Goal: Task Accomplishment & Management: Use online tool/utility

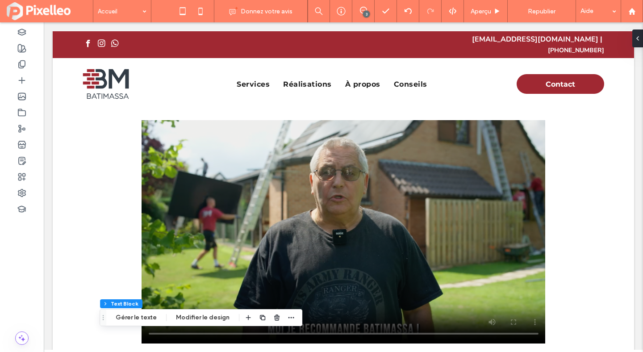
scroll to position [660, 0]
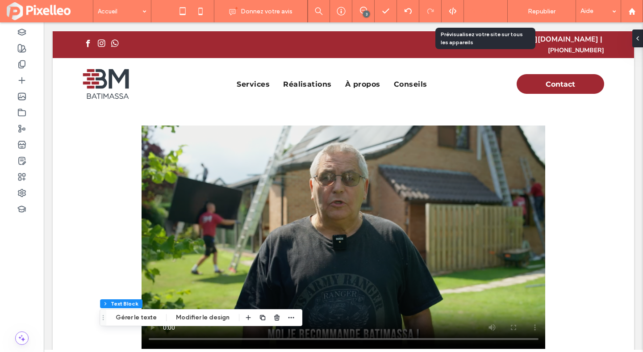
click at [481, 14] on span "Aperçu" at bounding box center [481, 12] width 21 height 8
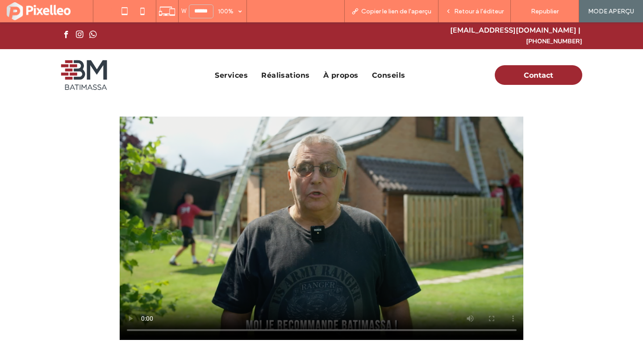
scroll to position [652, 0]
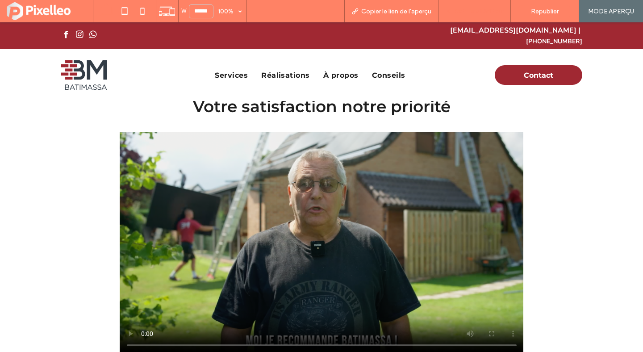
click at [461, 13] on span "Retour à l'éditeur" at bounding box center [479, 12] width 50 height 8
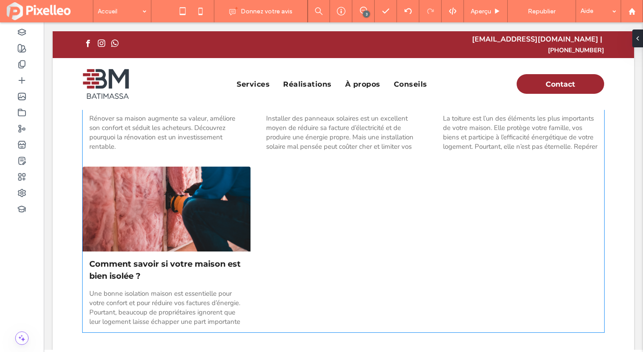
scroll to position [3150, 0]
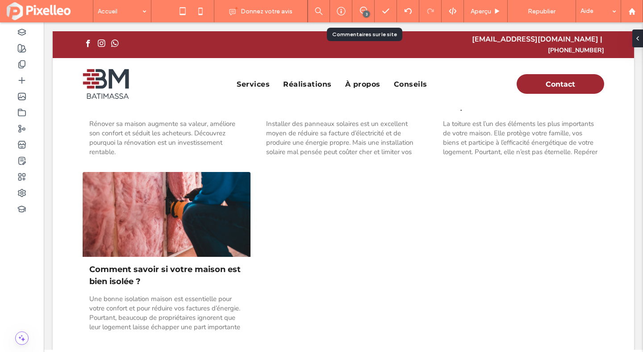
click at [364, 5] on div "3" at bounding box center [363, 11] width 22 height 22
click at [363, 9] on icon at bounding box center [363, 10] width 7 height 7
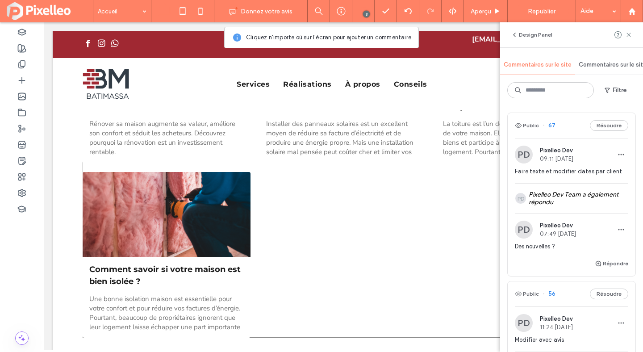
click at [299, 214] on div "La rénovation augmente la valeur de votre bien par BatiMassa • 4 septembre 2025…" at bounding box center [344, 167] width 522 height 341
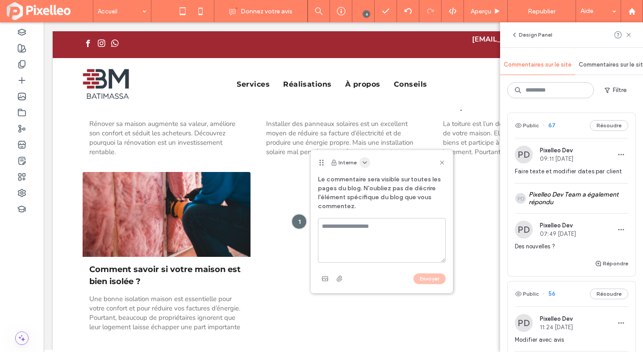
click at [366, 160] on icon "button" at bounding box center [364, 162] width 7 height 7
click at [368, 179] on div "Public – Visible pour les clients et pour l'équipe" at bounding box center [428, 184] width 141 height 17
click at [357, 235] on textarea at bounding box center [382, 240] width 128 height 45
type textarea "**********"
click at [431, 276] on button "Envoyer" at bounding box center [430, 278] width 32 height 11
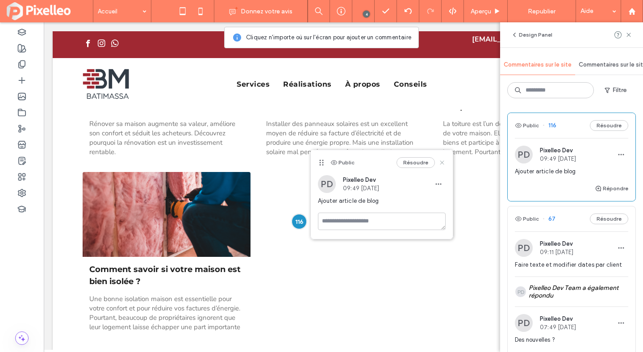
click at [443, 162] on icon at bounding box center [442, 162] width 7 height 7
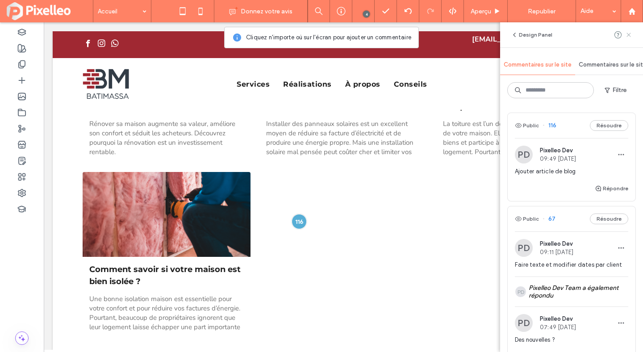
click at [630, 32] on icon at bounding box center [628, 34] width 7 height 7
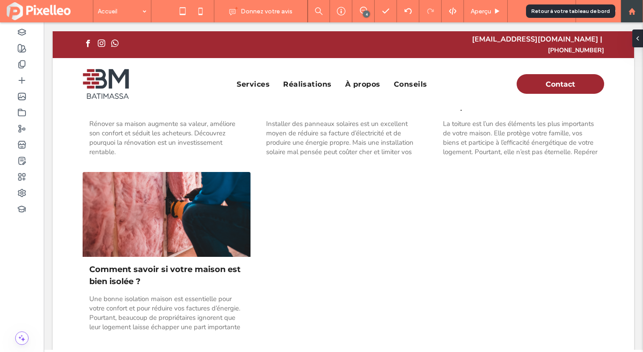
click at [629, 11] on use at bounding box center [631, 11] width 7 height 7
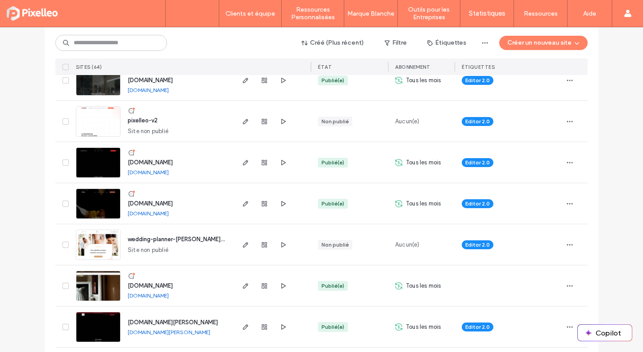
scroll to position [966, 0]
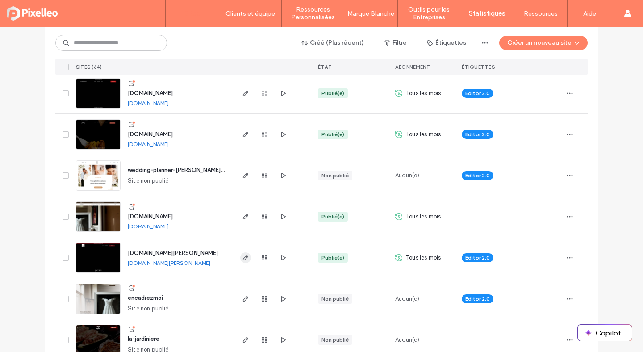
click at [240, 257] on span "button" at bounding box center [245, 257] width 11 height 11
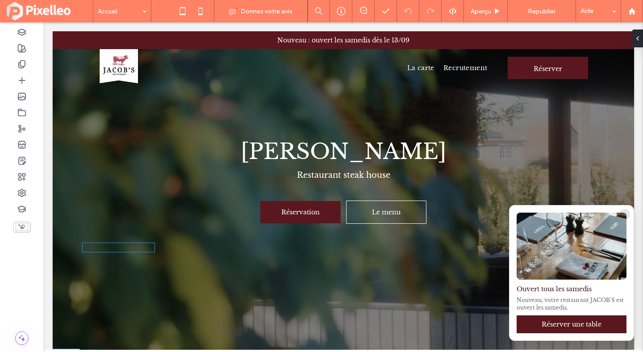
click at [556, 282] on div "Ouvert tous les samedis Nouveau, votre restaurant JACOB'S est ouvert les samedi…" at bounding box center [572, 272] width 124 height 135
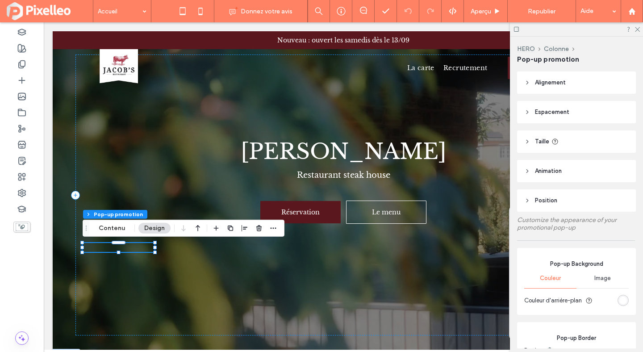
type input "**"
type input "*"
type input "**"
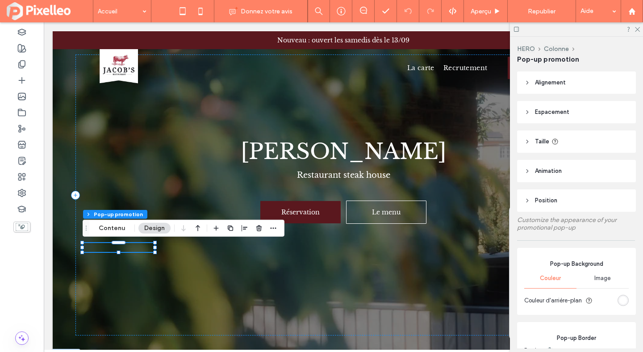
type input "**"
click at [201, 18] on icon at bounding box center [201, 11] width 18 height 18
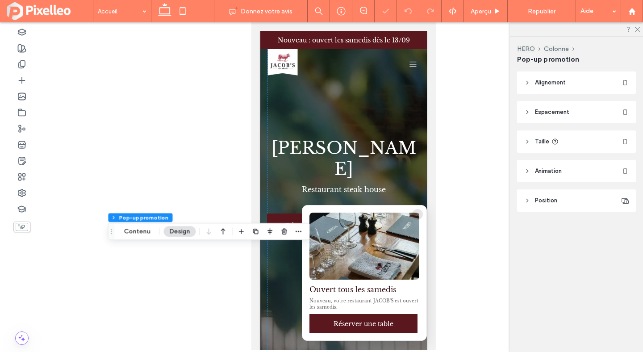
type input "***"
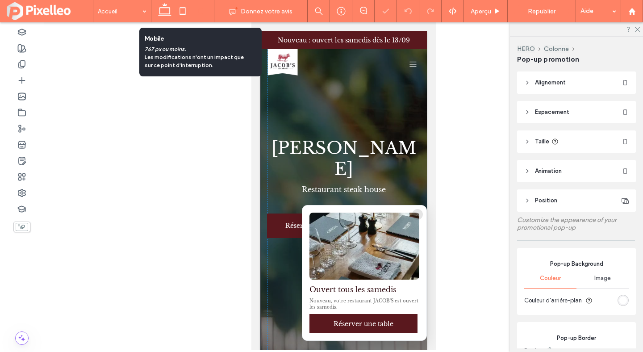
type input "**"
type input "*"
type input "**"
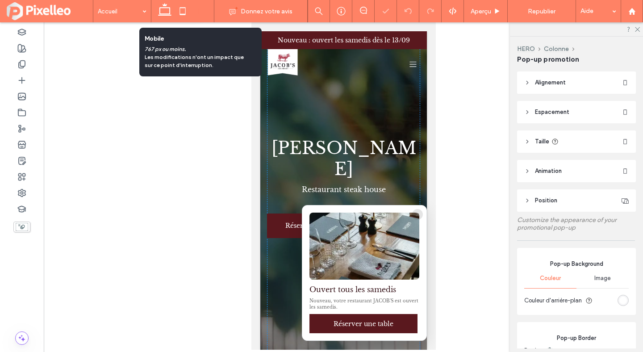
type input "**"
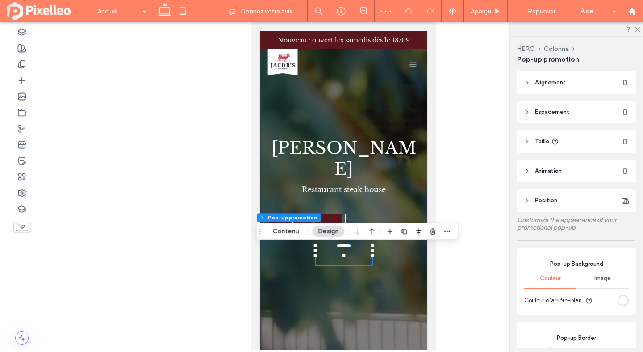
click at [358, 256] on div "× Ouvert tous les samedis Nouveau, votre restaurant JACOB'S est ouvert les same…" at bounding box center [343, 260] width 56 height 9
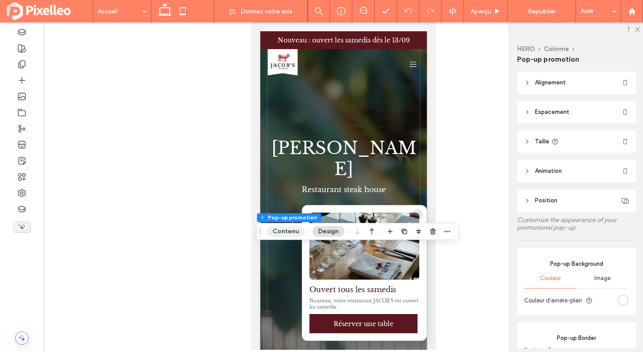
click at [291, 233] on button "Contenu" at bounding box center [286, 231] width 38 height 11
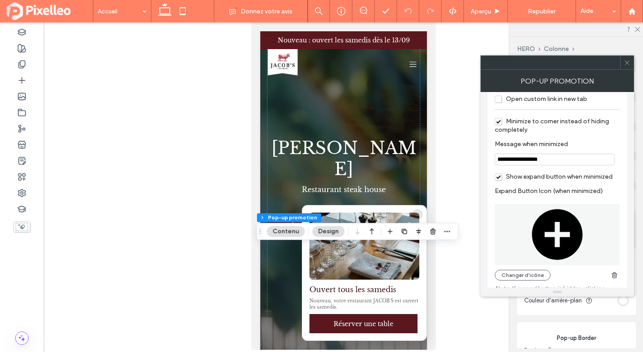
scroll to position [665, 0]
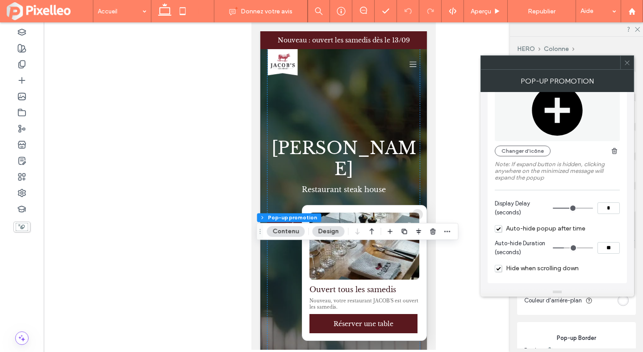
type input "**"
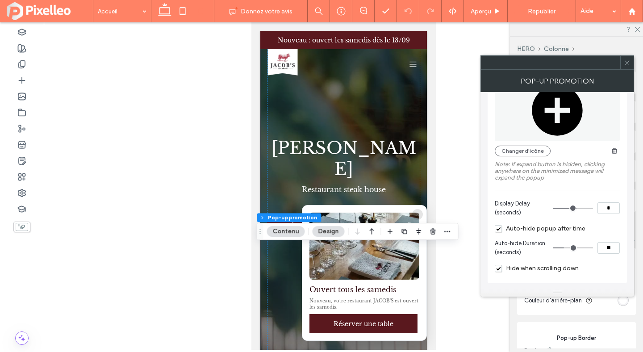
type input "**"
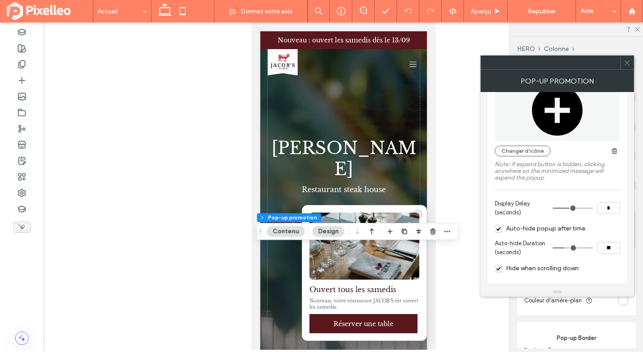
type input "**"
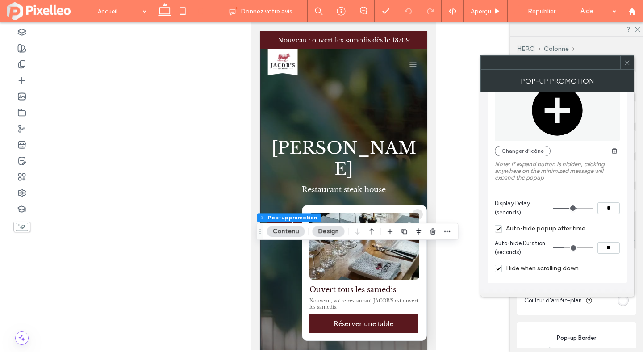
type input "**"
type input "*"
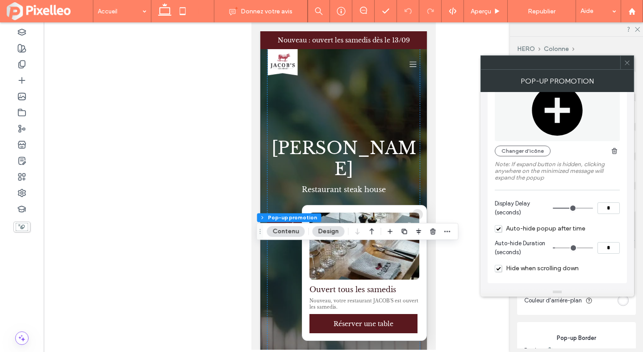
type input "*"
type input "**"
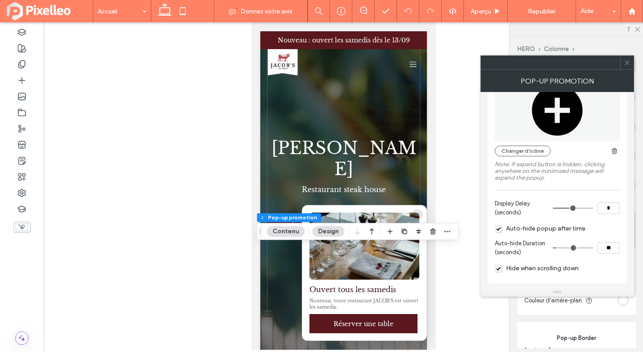
type input "**"
click at [559, 247] on input "range" at bounding box center [573, 247] width 40 height 1
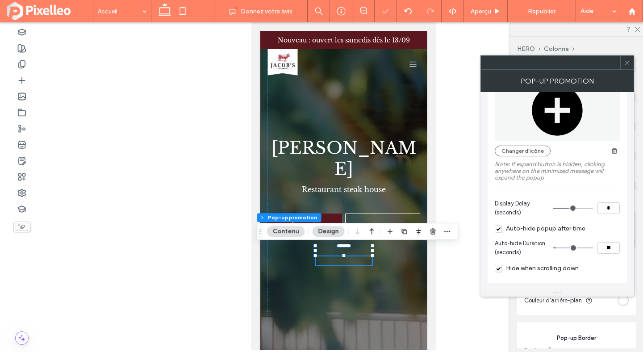
click at [553, 236] on section "Auto-hide Duration (seconds) **" at bounding box center [557, 247] width 125 height 27
click at [629, 67] on span at bounding box center [627, 62] width 7 height 13
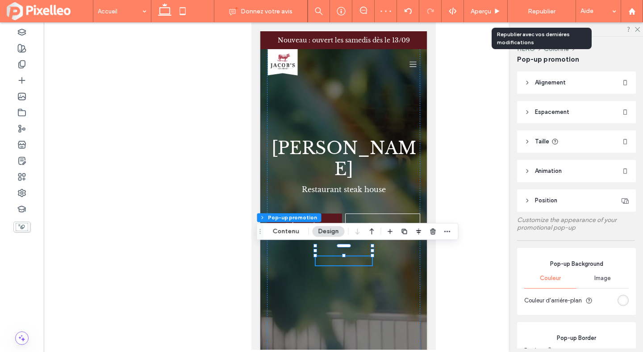
click at [538, 10] on span "Republier" at bounding box center [542, 12] width 28 height 8
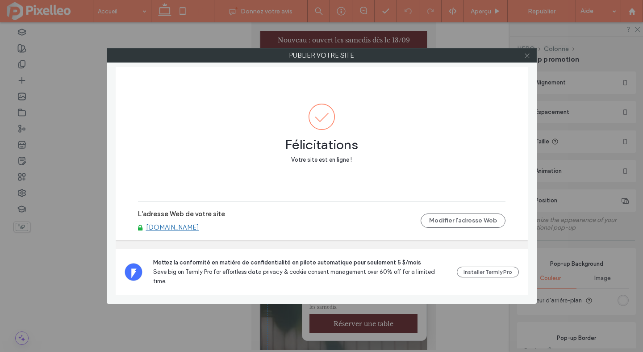
click at [526, 54] on icon at bounding box center [527, 55] width 7 height 7
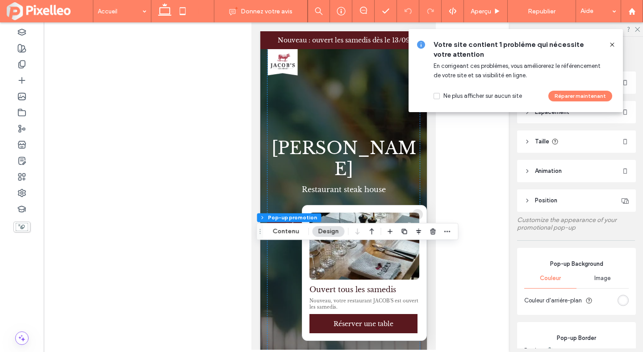
click at [609, 44] on icon at bounding box center [612, 44] width 7 height 7
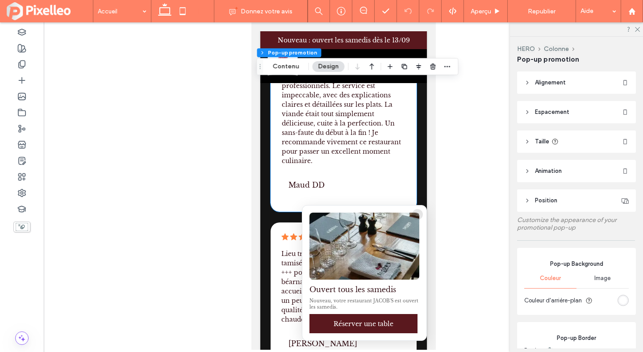
scroll to position [3312, 0]
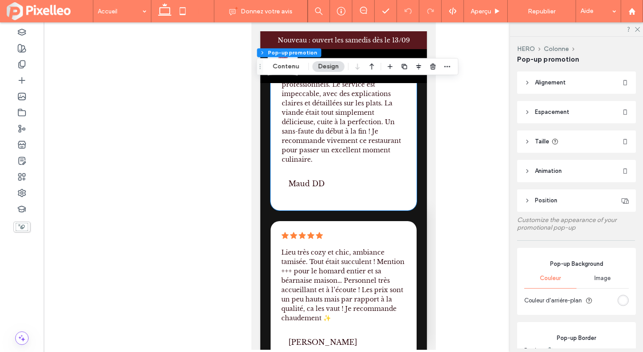
click at [294, 117] on span "Une excellente expérience dans ce restaurant ! Les serveurs sont très accueilla…" at bounding box center [340, 107] width 119 height 111
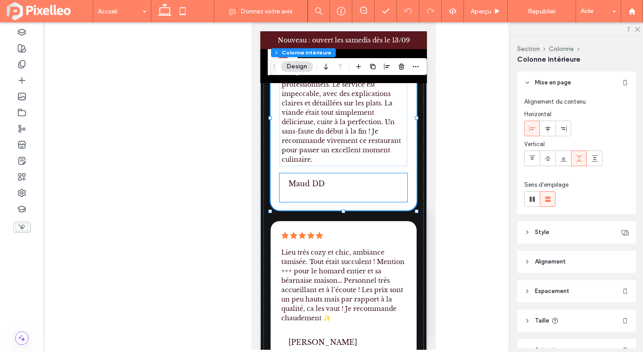
click at [302, 179] on span "Maud DD" at bounding box center [306, 183] width 36 height 9
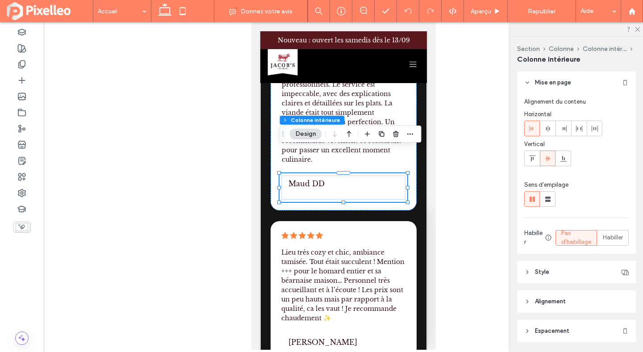
click at [302, 179] on span "Maud DD" at bounding box center [306, 183] width 36 height 9
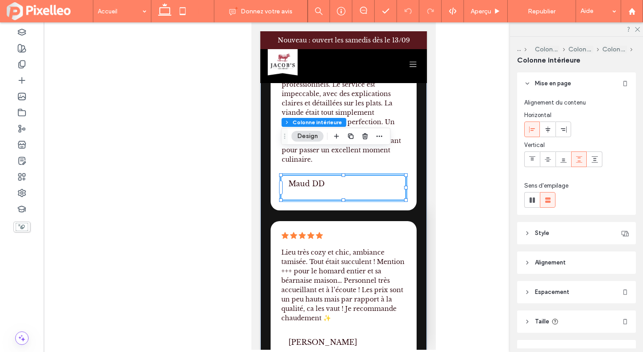
click at [302, 179] on span "Maud DD" at bounding box center [306, 183] width 36 height 9
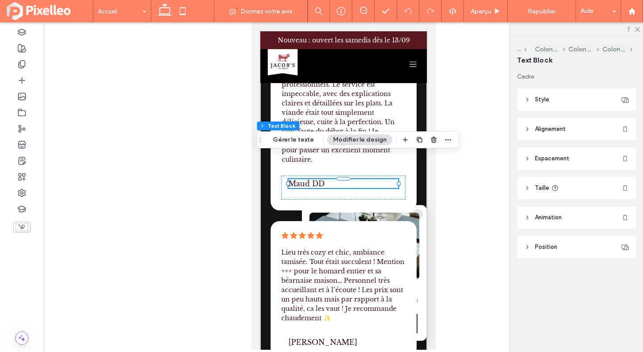
click at [540, 105] on header "Style" at bounding box center [576, 99] width 119 height 22
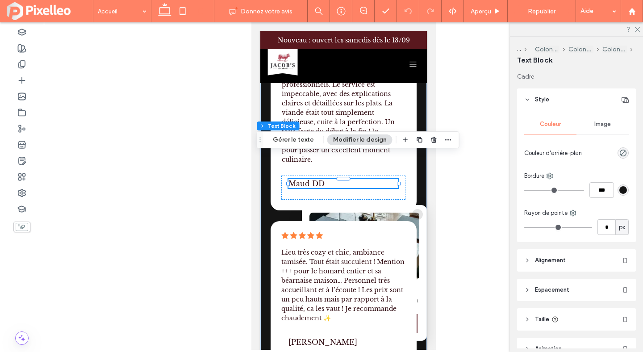
click at [544, 256] on span "Alignement" at bounding box center [550, 260] width 31 height 9
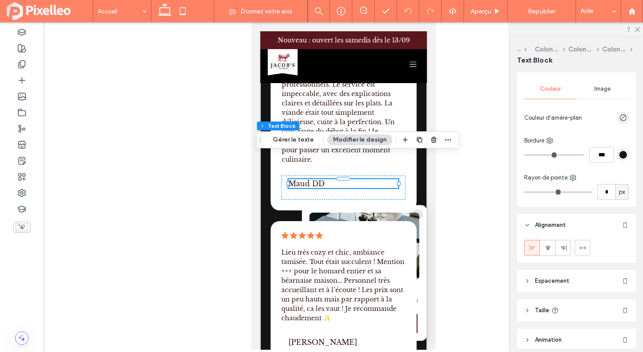
scroll to position [41, 0]
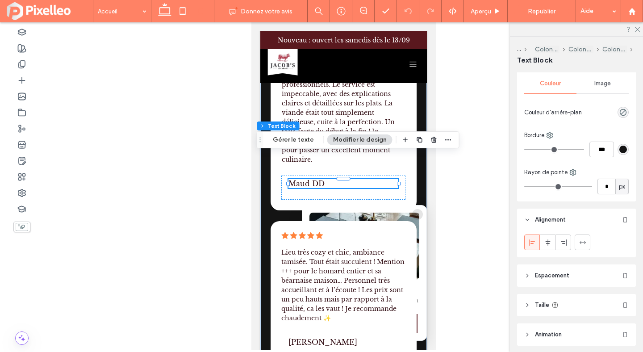
click at [535, 247] on span at bounding box center [532, 242] width 7 height 15
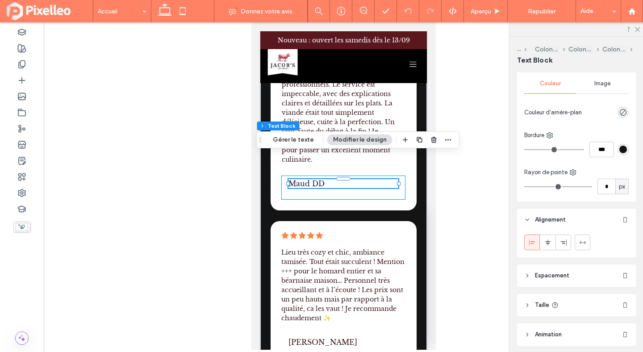
click at [333, 176] on div "Maud DD" at bounding box center [343, 188] width 124 height 24
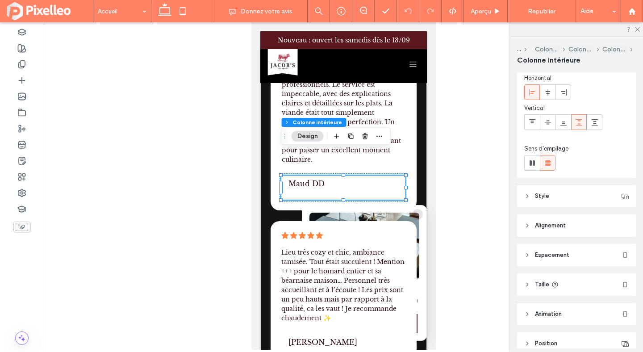
click at [539, 252] on span "Espacement" at bounding box center [552, 255] width 34 height 9
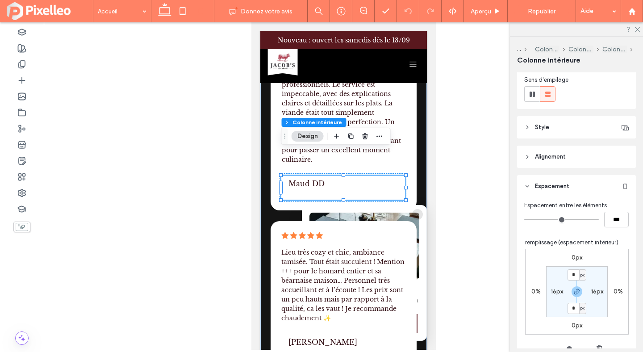
scroll to position [113, 0]
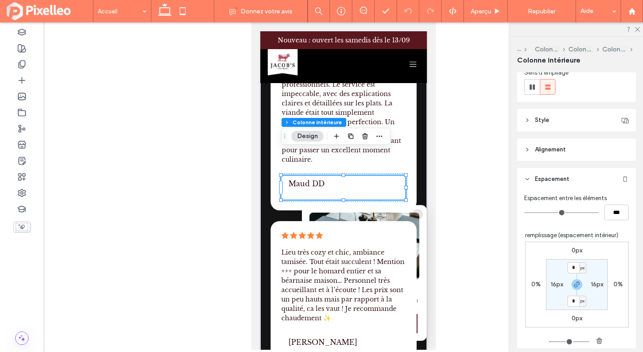
click at [554, 283] on label "16px" at bounding box center [557, 284] width 13 height 8
type input "**"
type input "*"
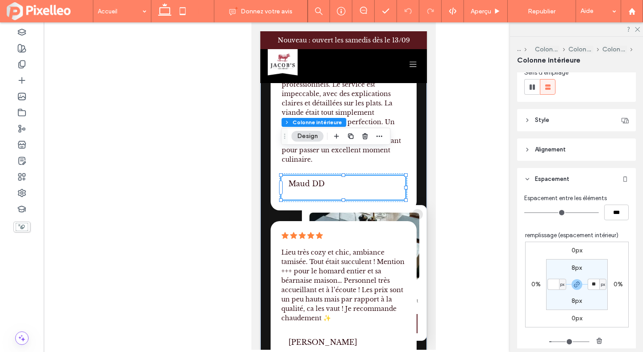
type input "*"
type input "**"
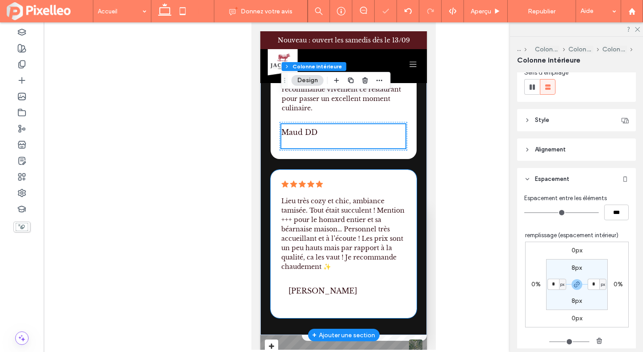
scroll to position [3368, 0]
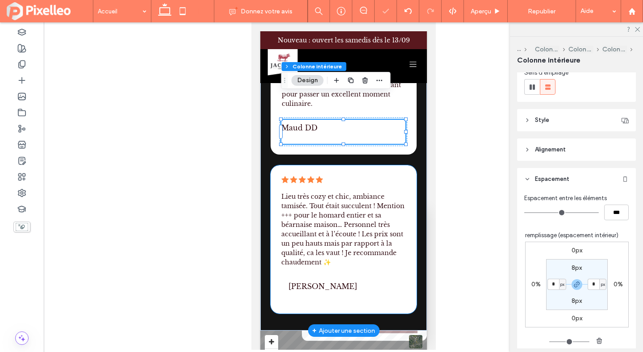
click at [339, 282] on h6 "Alison Huby" at bounding box center [343, 286] width 110 height 9
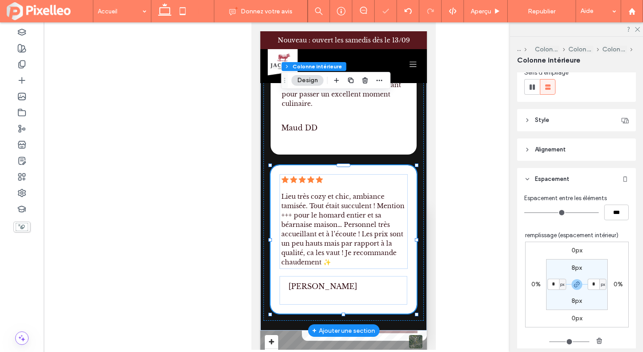
click at [339, 282] on h6 "Alison Huby" at bounding box center [343, 286] width 110 height 9
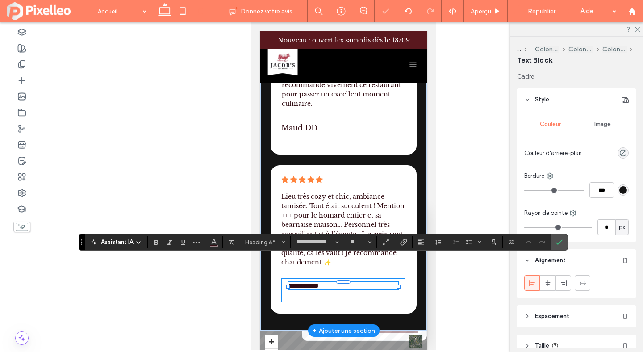
click at [344, 278] on div "**********" at bounding box center [343, 290] width 124 height 24
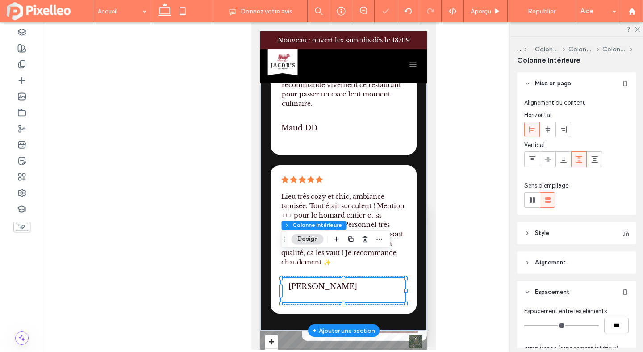
type input "**"
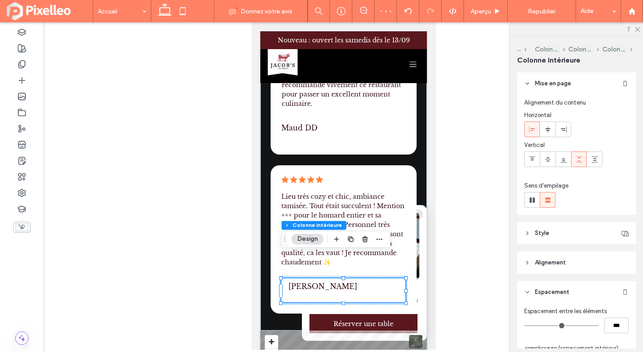
click at [538, 262] on span "Alignement" at bounding box center [550, 262] width 31 height 9
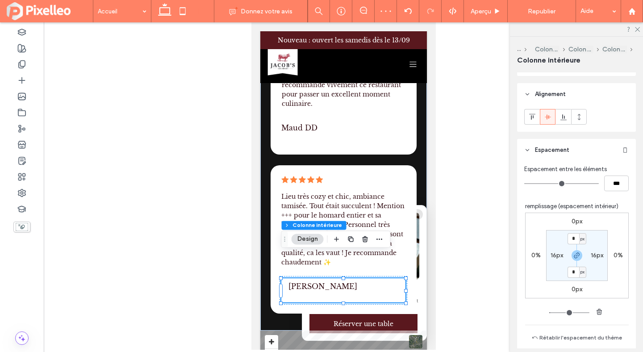
scroll to position [184, 0]
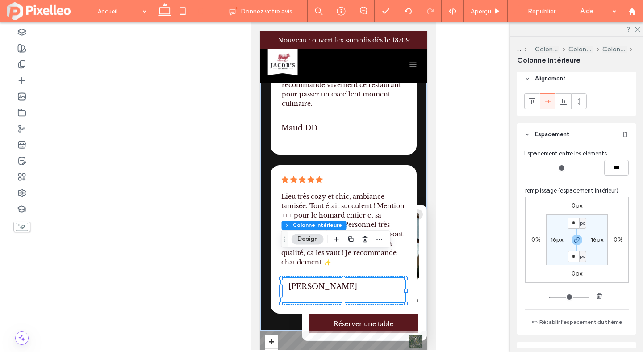
click at [555, 241] on label "16px" at bounding box center [557, 240] width 13 height 8
type input "**"
type input "*"
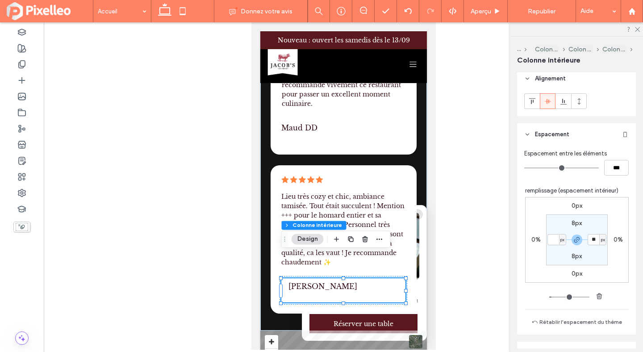
type input "*"
type input "**"
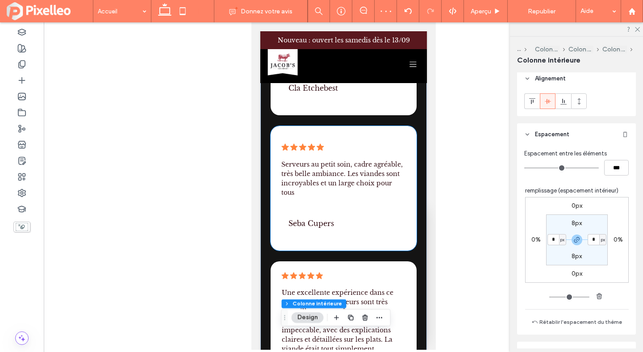
scroll to position [3060, 0]
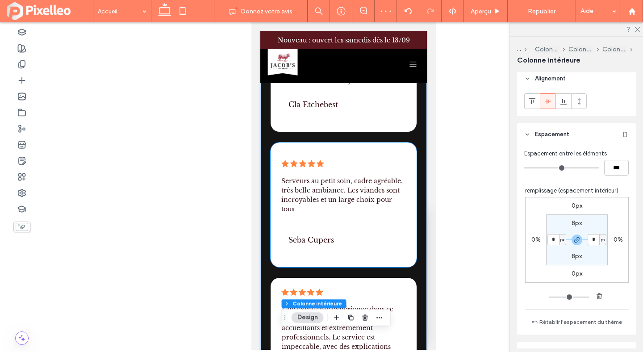
click at [343, 235] on h6 "Seba Cupers" at bounding box center [343, 239] width 110 height 9
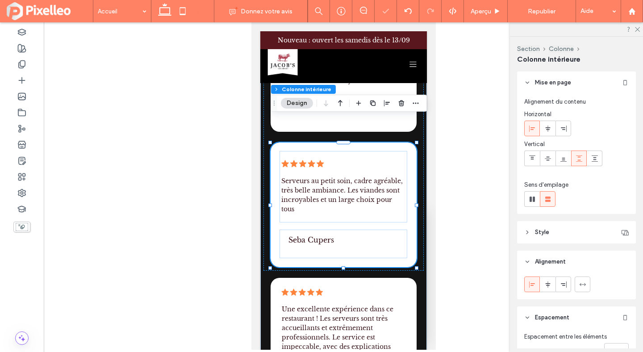
click at [343, 235] on h6 "Seba Cupers" at bounding box center [343, 239] width 110 height 9
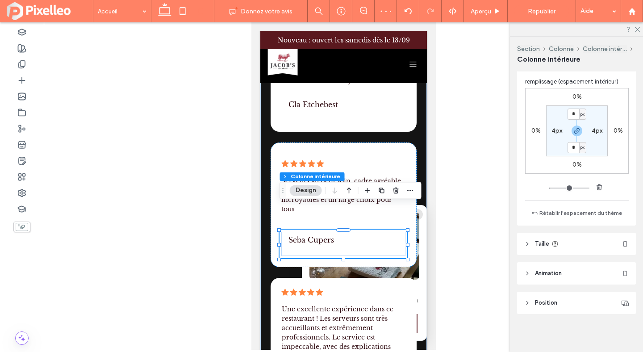
scroll to position [333, 0]
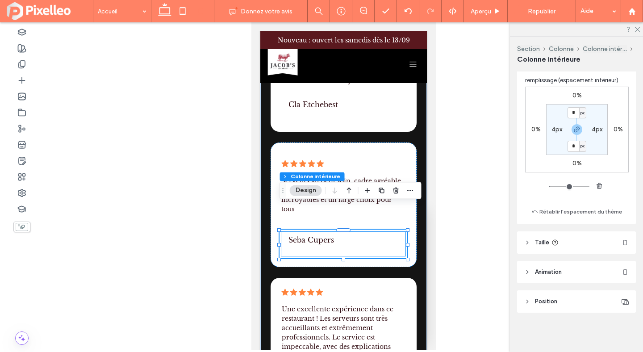
click at [356, 232] on div "Seba Cupers" at bounding box center [343, 244] width 124 height 24
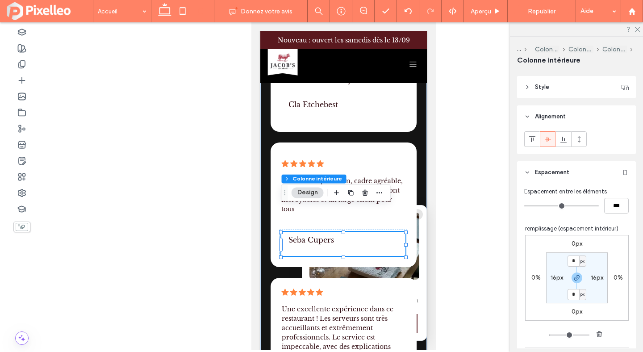
scroll to position [150, 0]
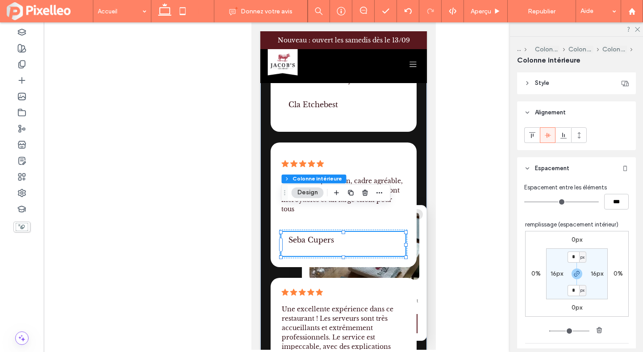
click at [554, 273] on label "16px" at bounding box center [557, 274] width 13 height 8
type input "**"
type input "*"
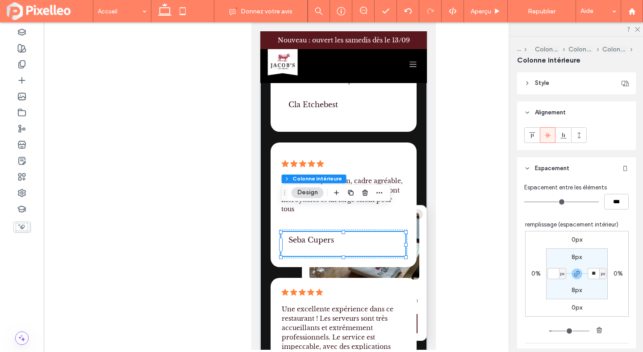
type input "*"
type input "**"
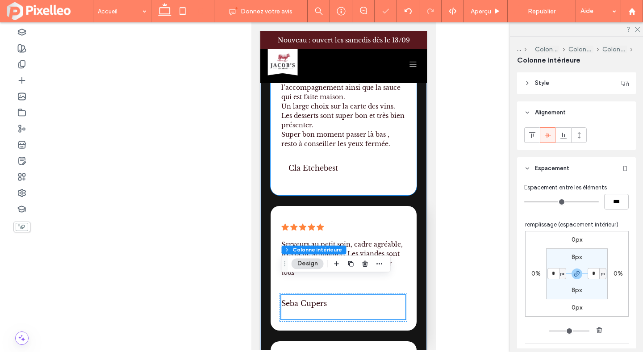
scroll to position [2966, 0]
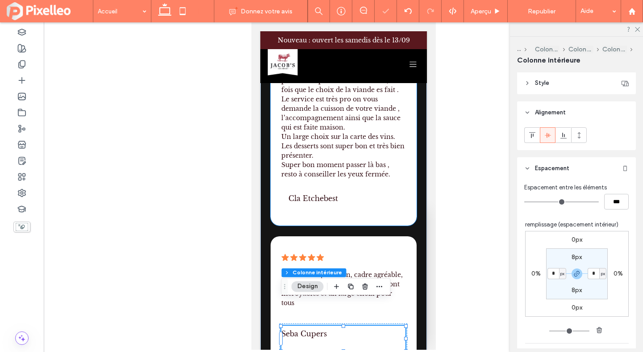
click at [364, 190] on div "Cla Etche best" at bounding box center [343, 202] width 124 height 24
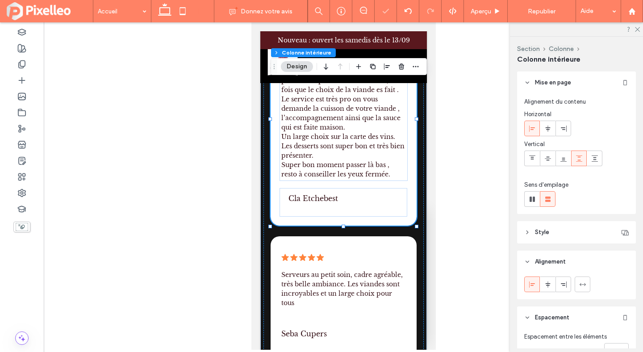
click at [364, 190] on div "Cla Etche best" at bounding box center [343, 202] width 124 height 24
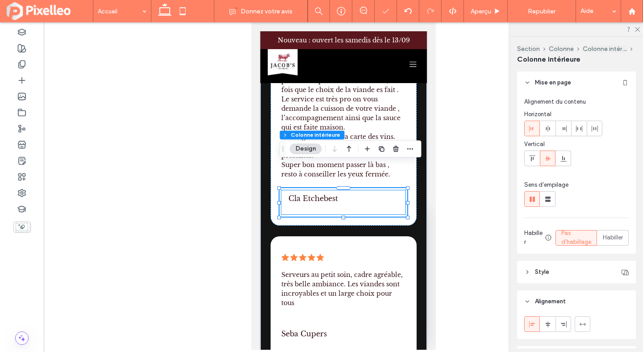
click at [384, 190] on div "Cla Etche best" at bounding box center [343, 202] width 124 height 24
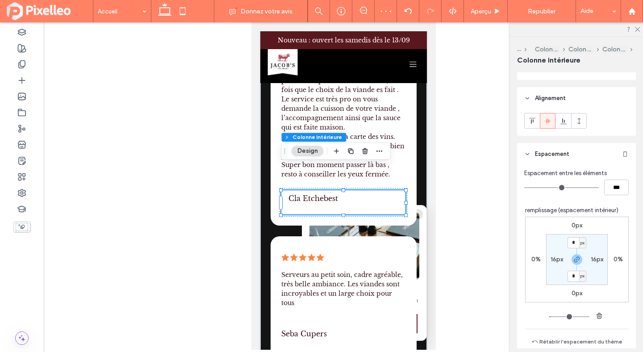
scroll to position [221, 0]
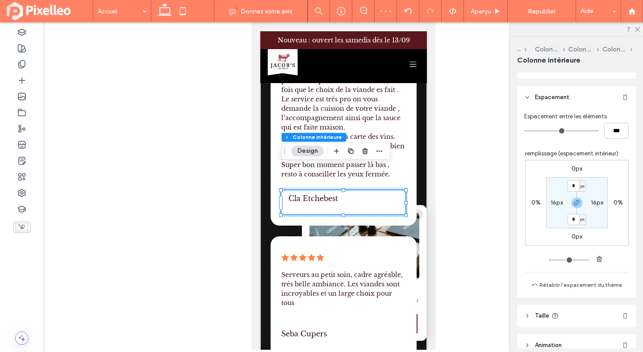
click at [556, 199] on div "16px" at bounding box center [557, 203] width 13 height 8
click at [555, 200] on label "16px" at bounding box center [557, 203] width 13 height 8
type input "**"
type input "*"
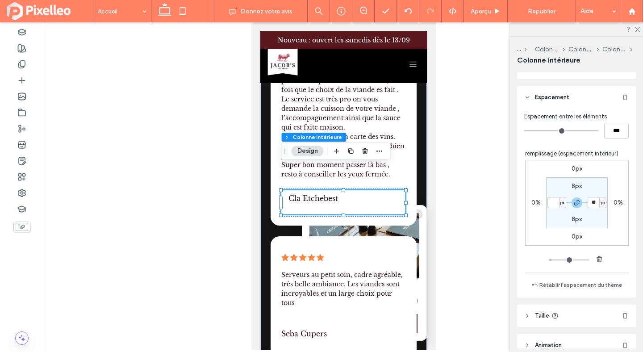
type input "*"
type input "**"
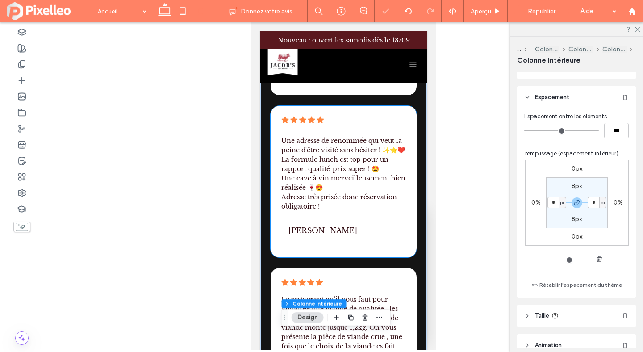
scroll to position [2680, 0]
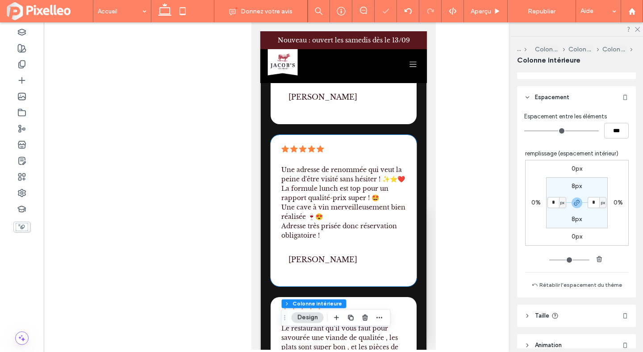
click at [330, 251] on div "Franky Dk" at bounding box center [343, 263] width 124 height 24
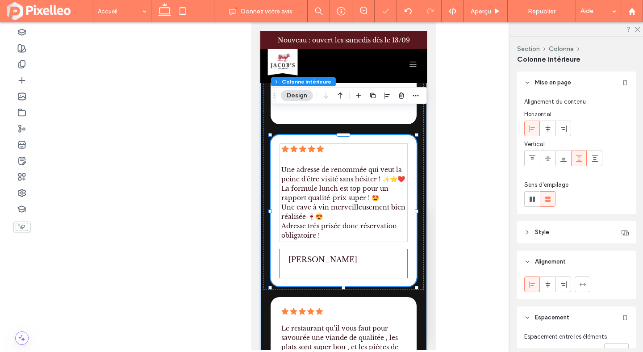
click at [340, 255] on h6 "Franky Dk" at bounding box center [343, 259] width 110 height 9
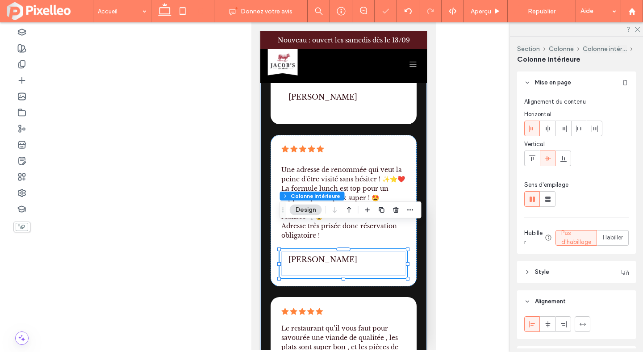
click at [340, 255] on h6 "Franky Dk" at bounding box center [343, 259] width 110 height 9
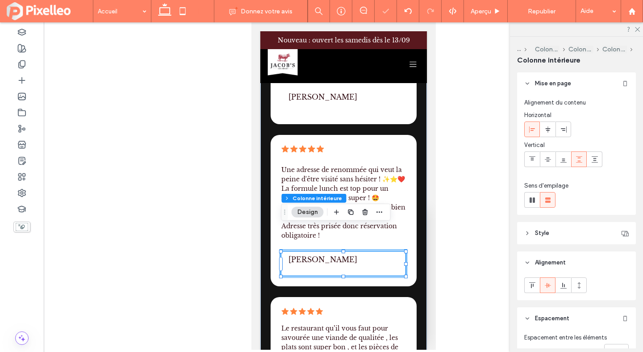
type input "**"
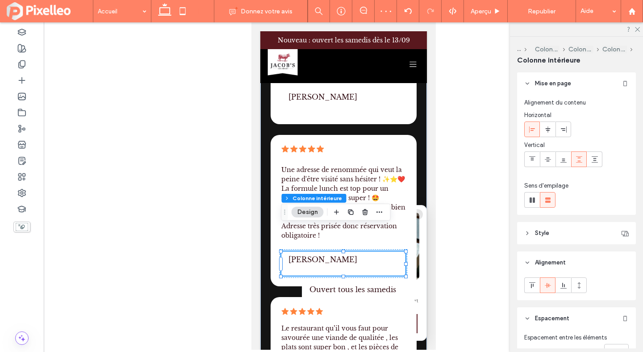
scroll to position [159, 0]
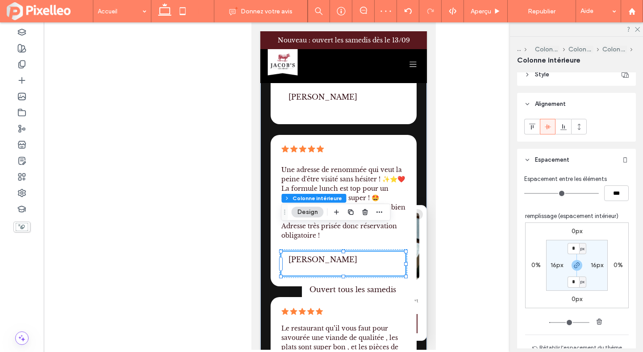
click at [552, 263] on label "16px" at bounding box center [557, 265] width 13 height 8
type input "**"
type input "*"
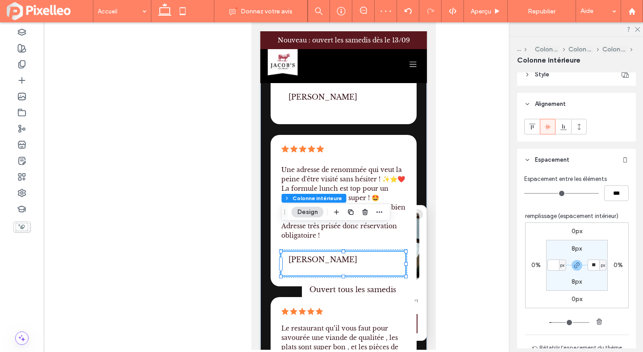
type input "*"
type input "**"
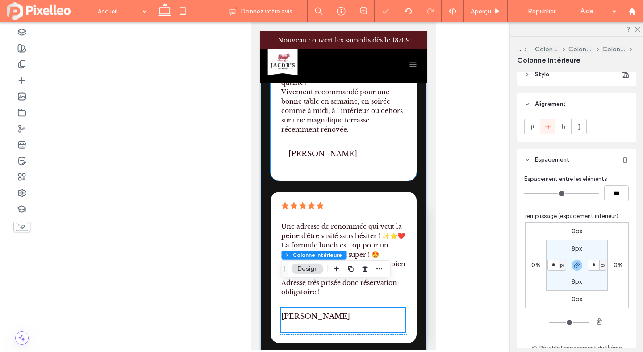
scroll to position [2579, 0]
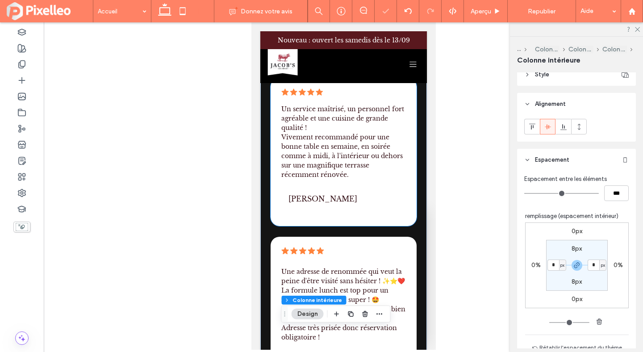
click at [314, 194] on span "Arnaud VAN STRATUM" at bounding box center [322, 198] width 69 height 9
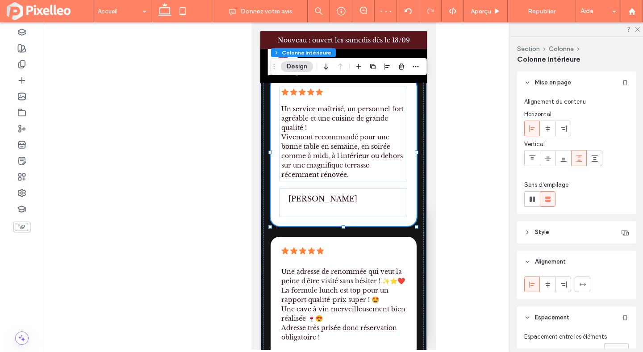
click at [314, 194] on span "Arnaud VAN STRATUM" at bounding box center [322, 198] width 69 height 9
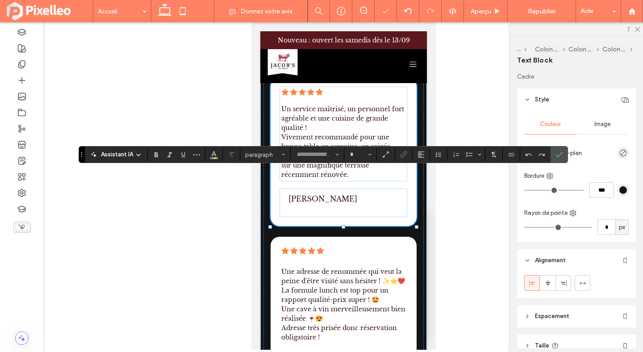
type input "**********"
type input "**"
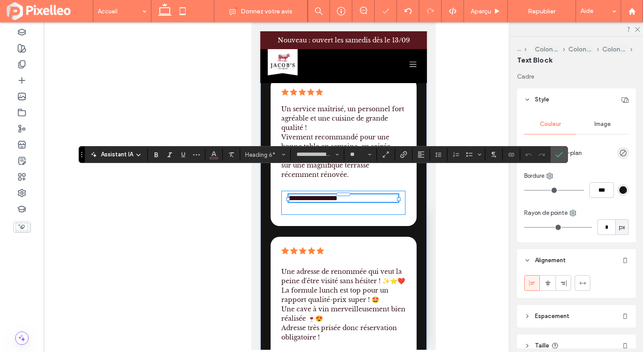
click at [302, 191] on div "**********" at bounding box center [343, 203] width 124 height 24
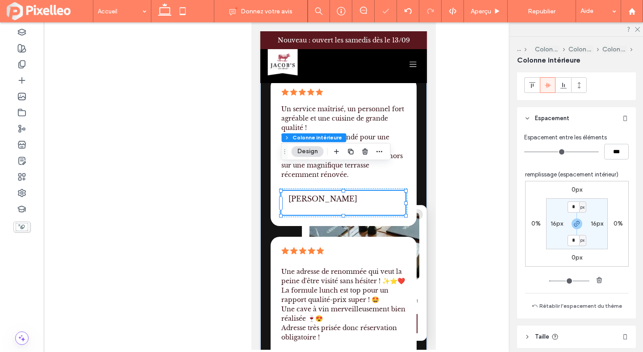
scroll to position [225, 0]
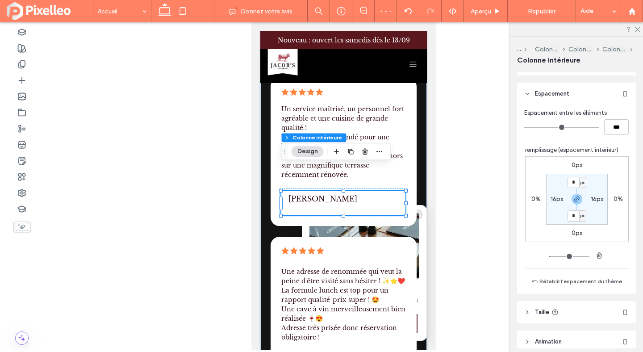
click at [554, 201] on label "16px" at bounding box center [557, 199] width 13 height 8
type input "**"
type input "*"
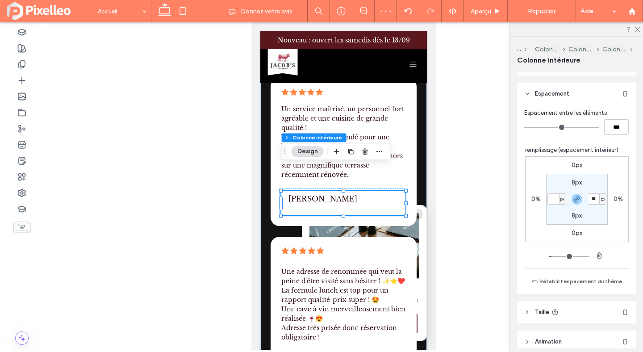
type input "*"
type input "**"
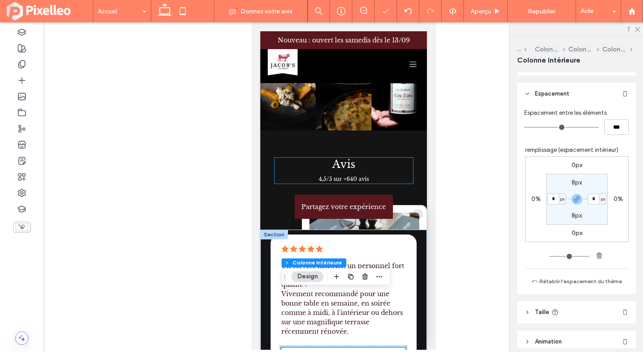
scroll to position [2408, 0]
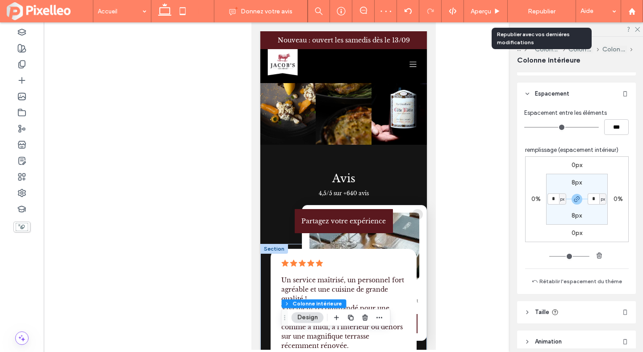
click at [546, 12] on span "Republier" at bounding box center [542, 12] width 28 height 8
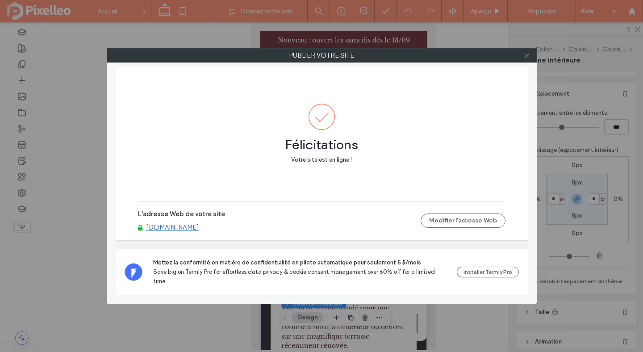
click at [529, 53] on icon at bounding box center [527, 55] width 7 height 7
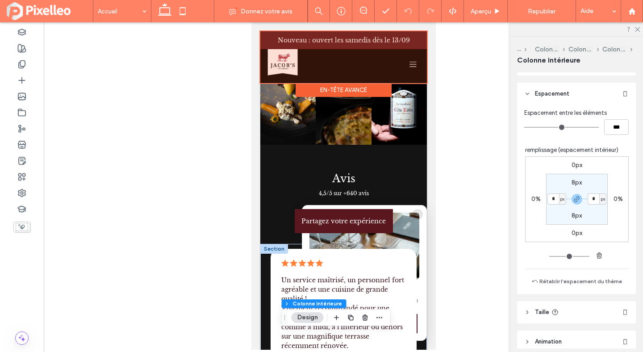
click at [412, 64] on div at bounding box center [343, 57] width 167 height 52
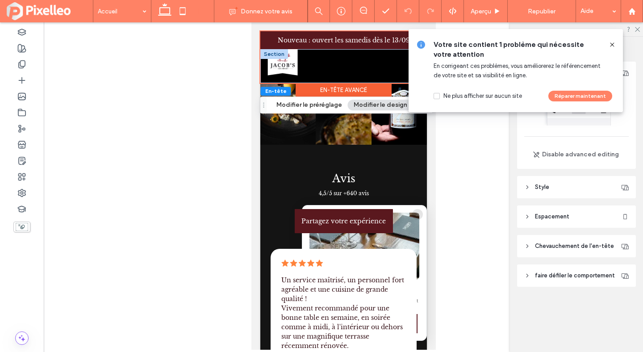
click at [413, 67] on div "Votre site contient 1 problème qui nécessite votre attention En corrigeant ces …" at bounding box center [516, 70] width 214 height 83
click at [610, 45] on icon at bounding box center [612, 44] width 7 height 7
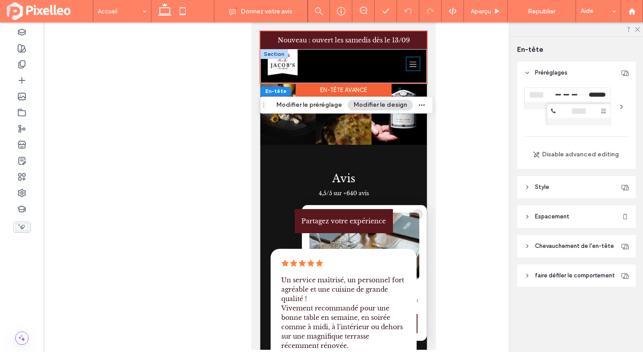
click at [410, 68] on icon at bounding box center [412, 63] width 13 height 13
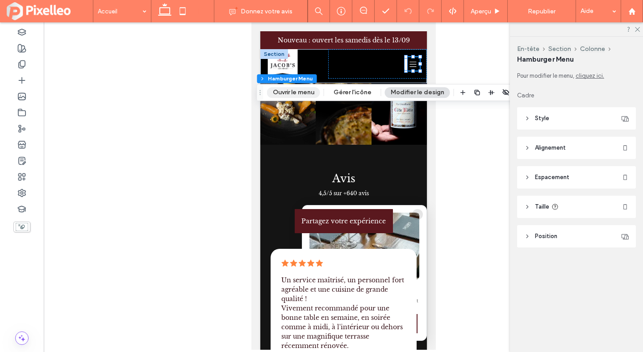
click at [299, 95] on button "Ouvrir le menu" at bounding box center [293, 92] width 53 height 11
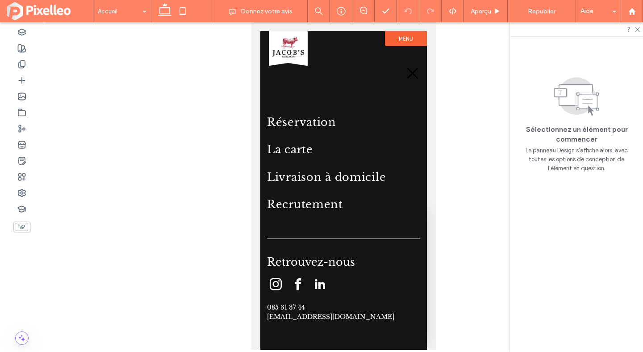
scroll to position [0, 0]
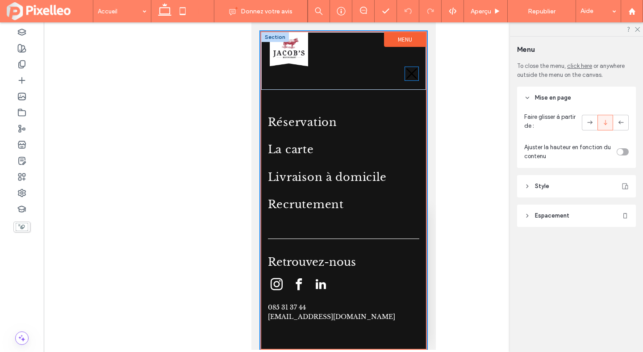
click at [409, 73] on icon at bounding box center [411, 73] width 13 height 13
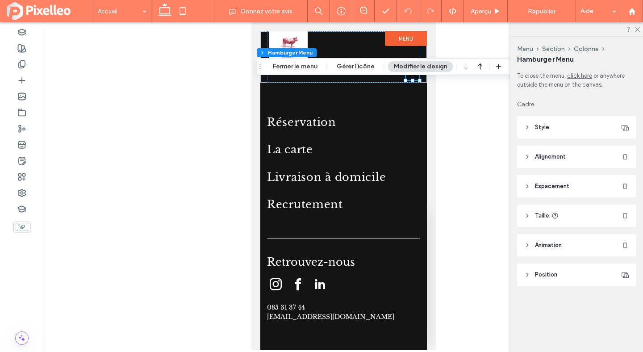
click at [548, 131] on span "Style" at bounding box center [542, 127] width 14 height 9
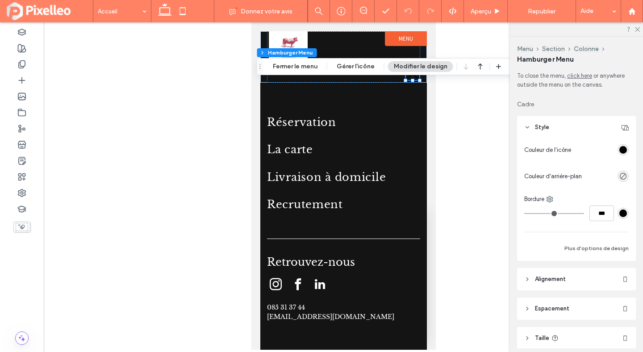
click at [619, 150] on div "rgba(0, 0, 0, 1)" at bounding box center [623, 150] width 8 height 8
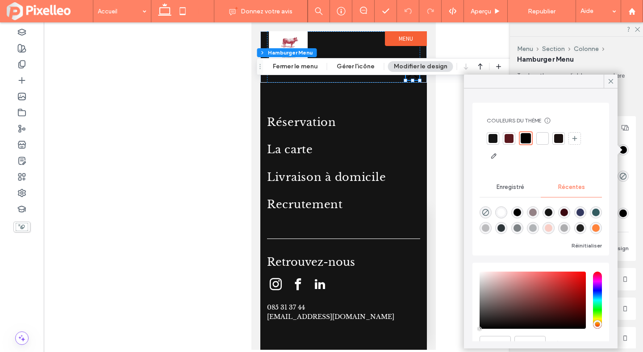
click at [500, 213] on div "rgba(255, 255, 255, 1)" at bounding box center [502, 213] width 8 height 8
type input "*******"
click at [608, 80] on icon at bounding box center [611, 81] width 8 height 8
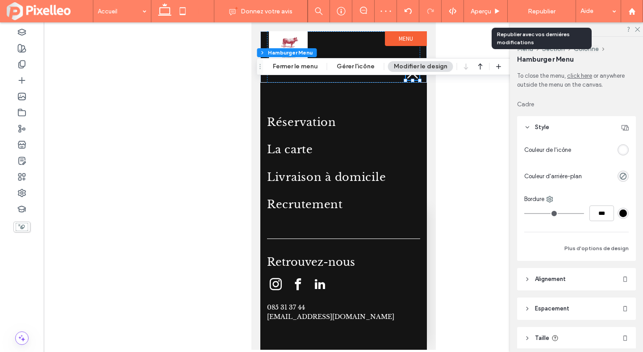
click at [545, 11] on span "Republier" at bounding box center [542, 12] width 28 height 8
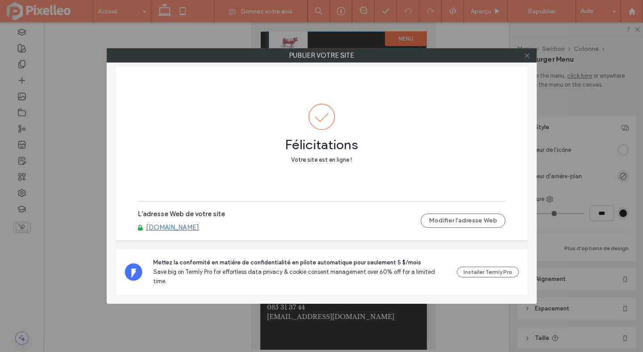
click at [529, 54] on icon at bounding box center [527, 55] width 7 height 7
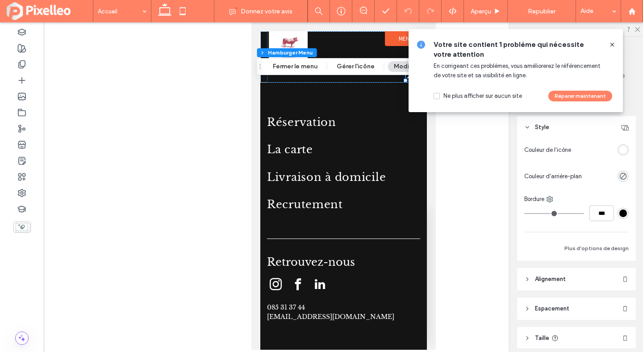
click at [612, 44] on icon at bounding box center [612, 44] width 7 height 7
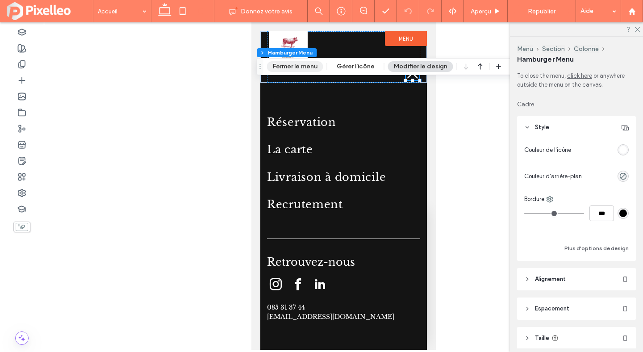
click at [289, 71] on button "Fermer le menu" at bounding box center [295, 66] width 56 height 11
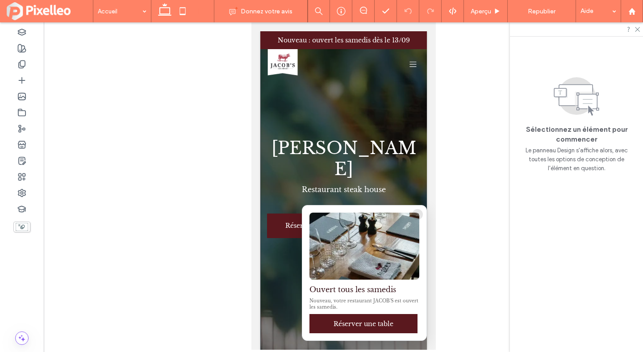
click at [333, 241] on img at bounding box center [364, 246] width 110 height 67
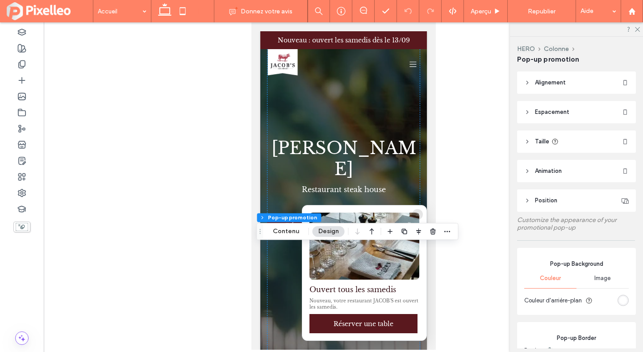
type input "**"
type input "*"
type input "**"
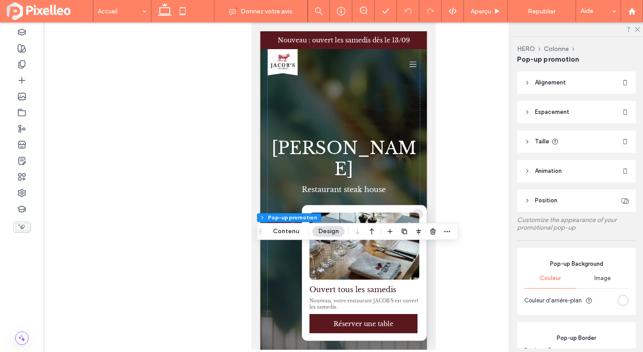
type input "**"
click at [290, 230] on button "Contenu" at bounding box center [286, 231] width 38 height 11
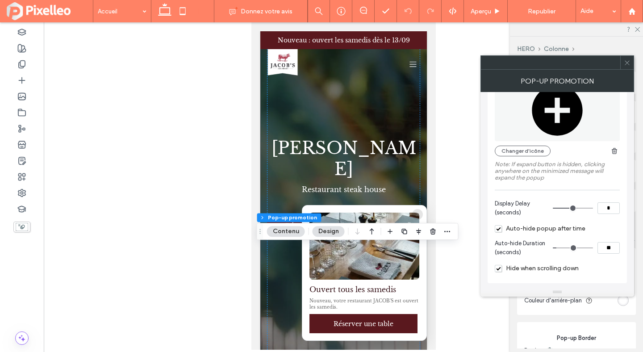
scroll to position [665, 0]
click at [497, 264] on span "Hide when scrolling down" at bounding box center [537, 268] width 84 height 8
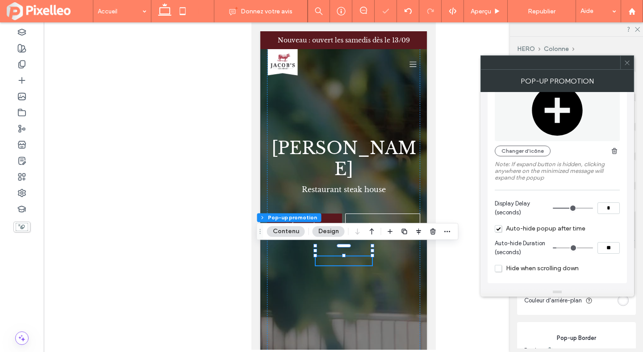
click at [498, 269] on span "Hide when scrolling down" at bounding box center [537, 268] width 84 height 8
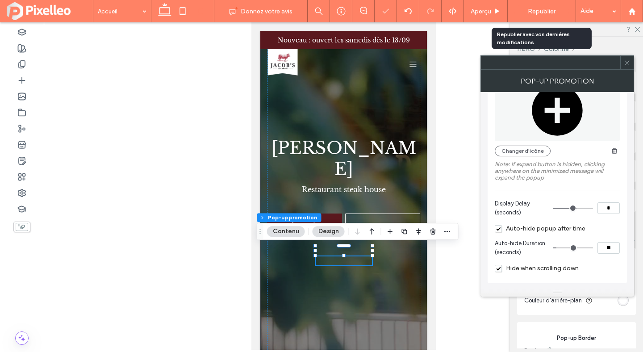
click at [552, 7] on div "Republier" at bounding box center [541, 11] width 54 height 12
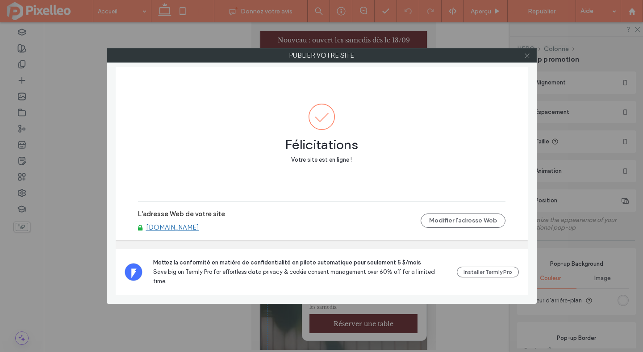
click at [527, 56] on use at bounding box center [527, 55] width 4 height 4
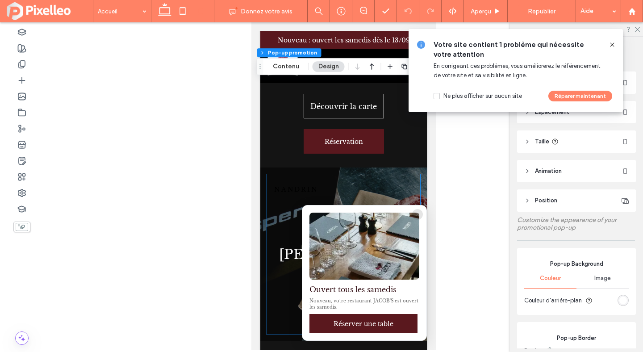
scroll to position [1352, 0]
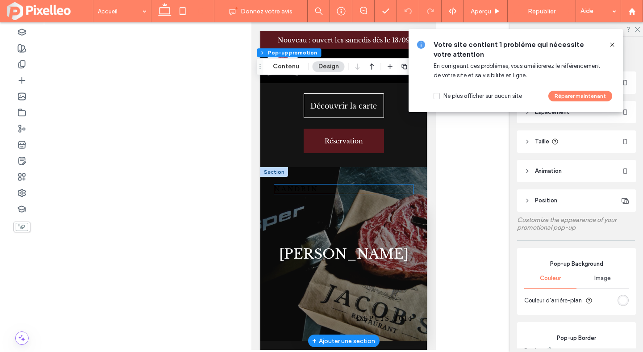
click at [295, 185] on span "NANDRIN" at bounding box center [296, 189] width 44 height 8
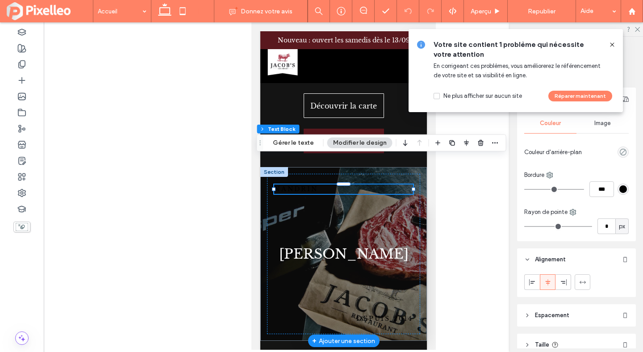
click at [295, 184] on div "NANDRIN" at bounding box center [343, 188] width 139 height 9
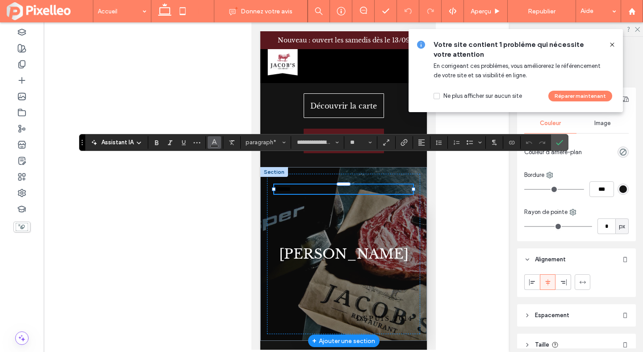
click at [214, 142] on icon "Couleur" at bounding box center [214, 141] width 7 height 7
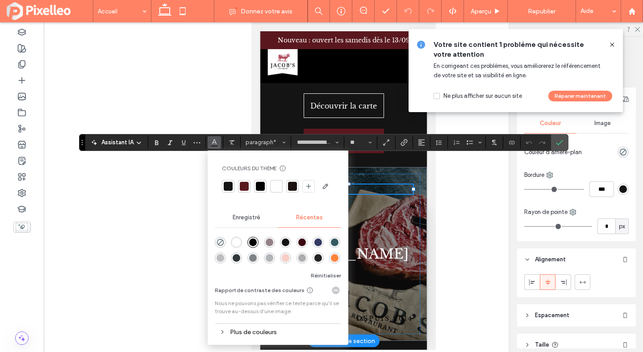
click at [235, 240] on div "rgba(255, 255, 255, 1)" at bounding box center [237, 242] width 8 height 8
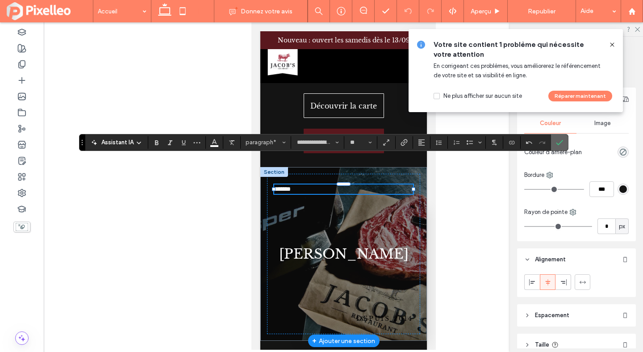
click at [558, 141] on icon "Confirmer" at bounding box center [559, 142] width 7 height 7
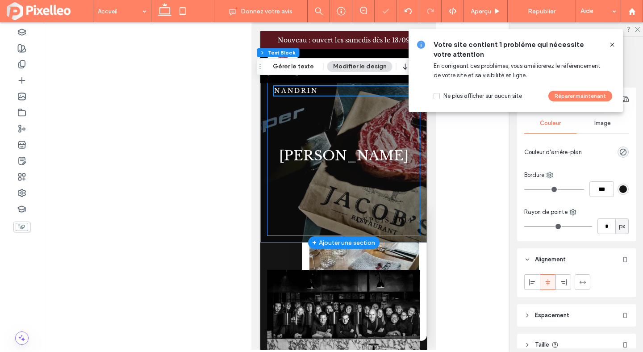
scroll to position [1454, 0]
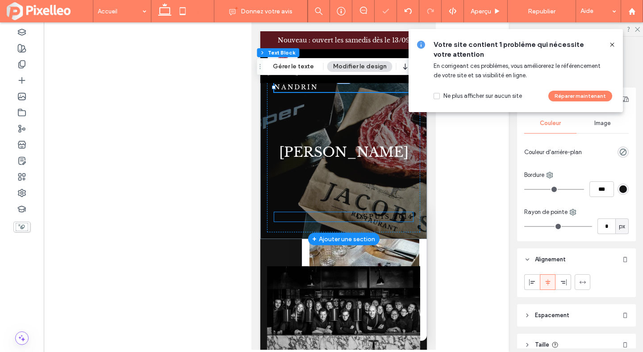
click at [376, 213] on span "DEPUIS 2014" at bounding box center [384, 217] width 57 height 8
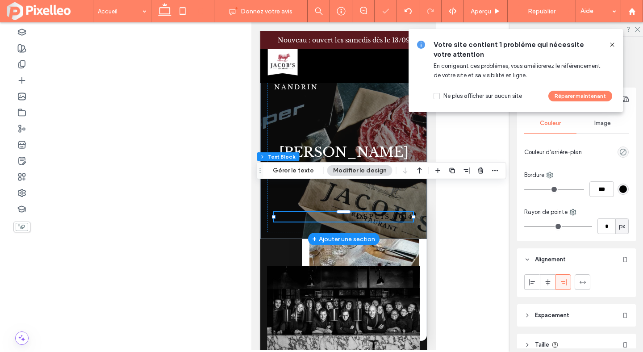
click at [376, 212] on div "DEPUIS 2014" at bounding box center [343, 216] width 139 height 9
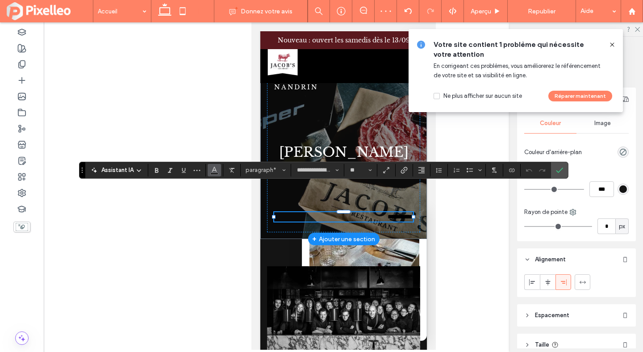
click at [218, 172] on button "Couleur" at bounding box center [214, 170] width 13 height 13
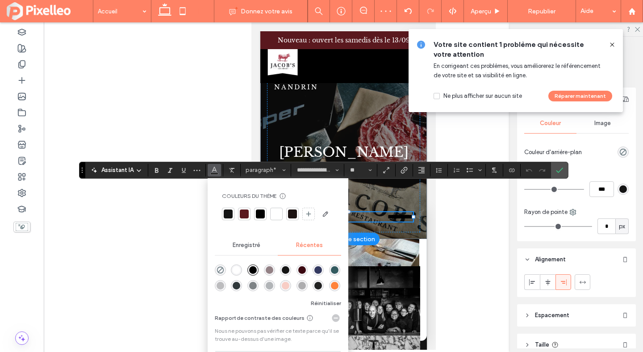
click at [236, 270] on div "rgba(255, 255, 255, 1)" at bounding box center [237, 270] width 8 height 8
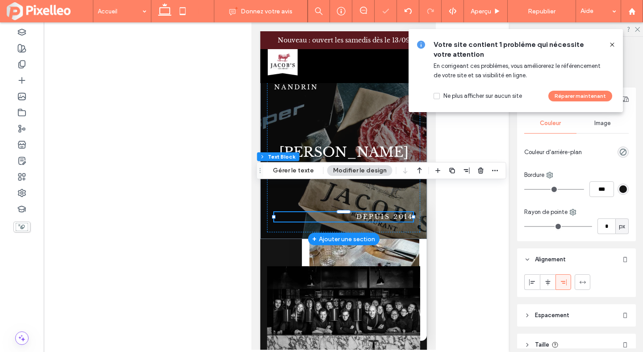
click at [611, 44] on icon at bounding box center [612, 44] width 7 height 7
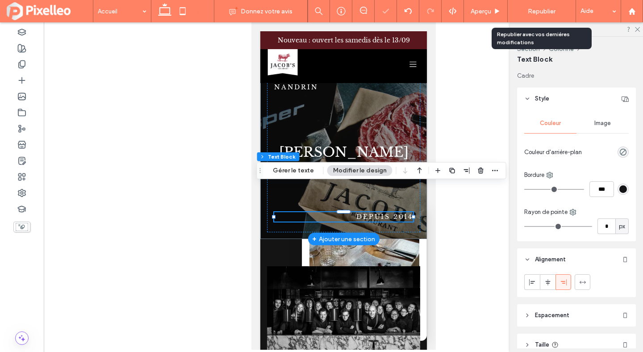
click at [531, 10] on span "Republier" at bounding box center [542, 12] width 28 height 8
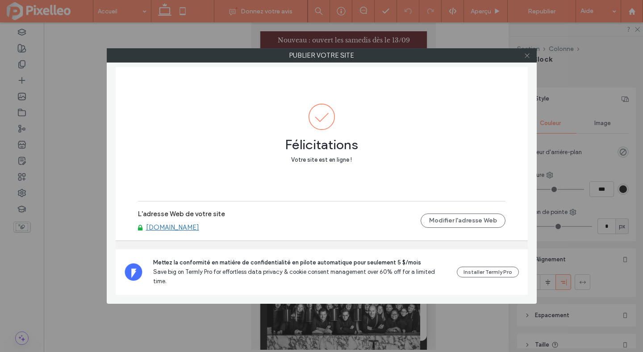
click at [528, 52] on icon at bounding box center [527, 55] width 7 height 7
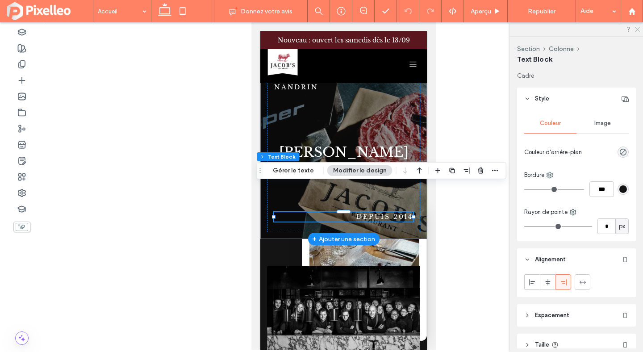
click at [638, 30] on use at bounding box center [637, 29] width 5 height 5
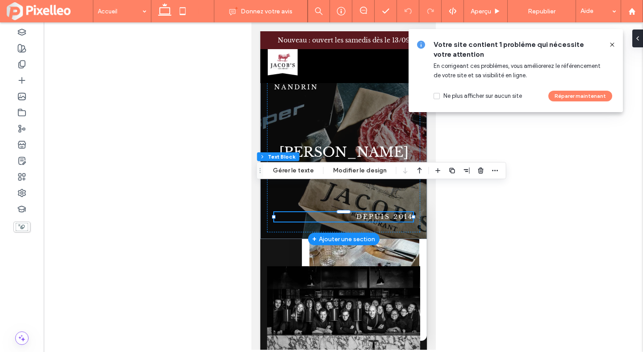
click at [610, 41] on icon at bounding box center [612, 44] width 7 height 7
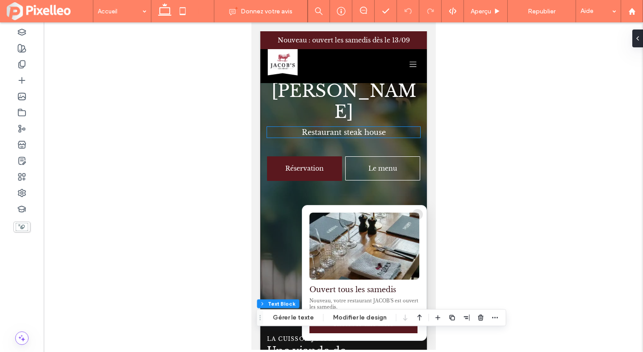
scroll to position [0, 0]
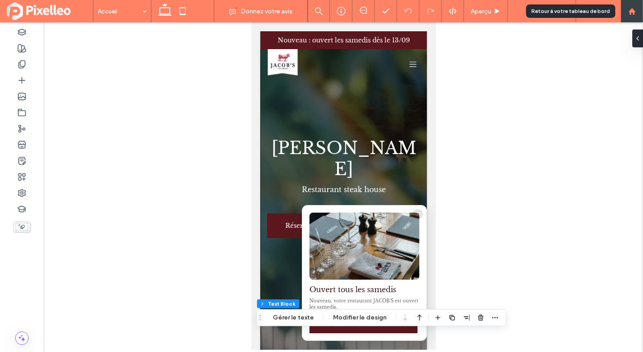
click at [631, 9] on use at bounding box center [631, 11] width 7 height 7
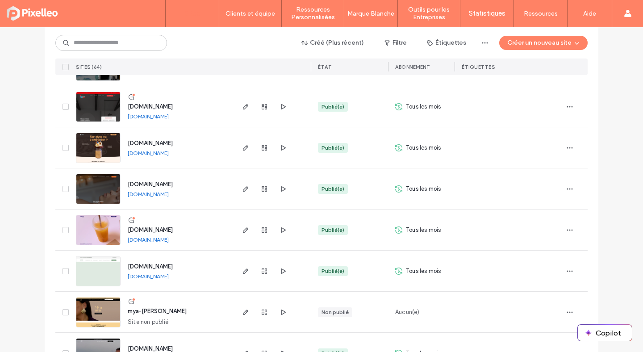
scroll to position [1729, 0]
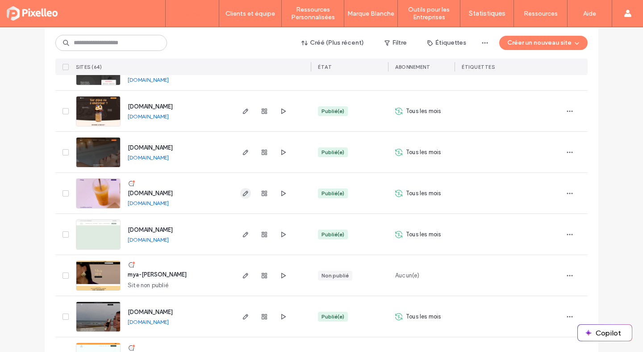
click at [245, 191] on icon "button" at bounding box center [245, 193] width 7 height 7
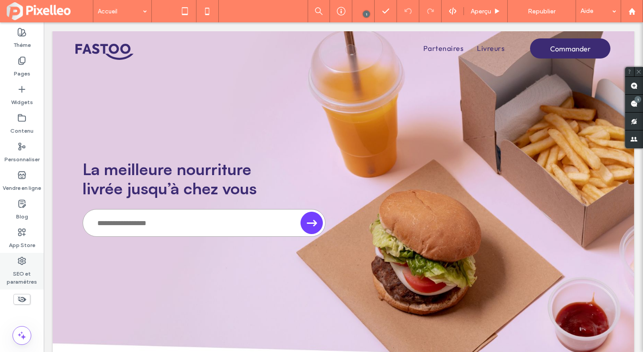
click at [19, 261] on icon at bounding box center [21, 260] width 9 height 9
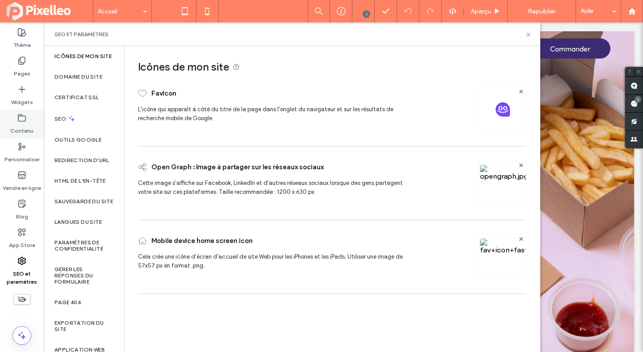
click at [23, 123] on label "Contenu" at bounding box center [21, 128] width 23 height 13
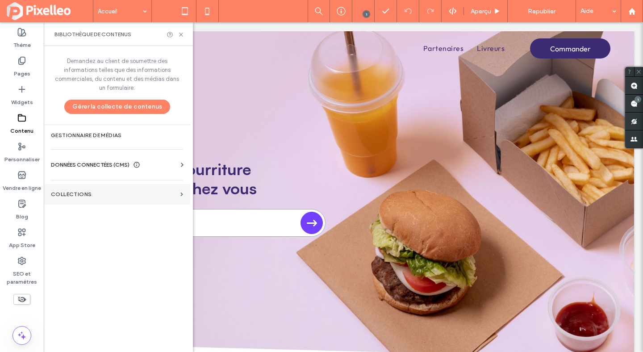
click at [76, 202] on section "COLLECTIONS" at bounding box center [117, 194] width 146 height 21
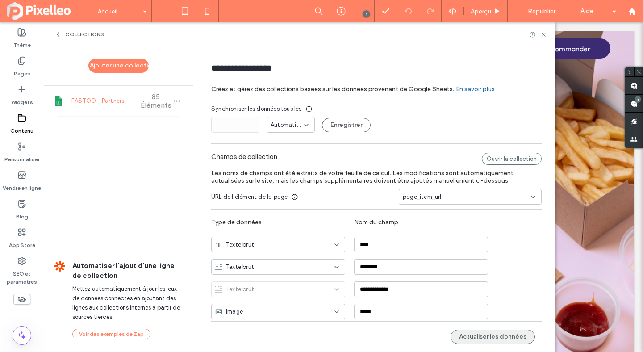
click at [477, 338] on button "Actualiser les données" at bounding box center [493, 337] width 84 height 14
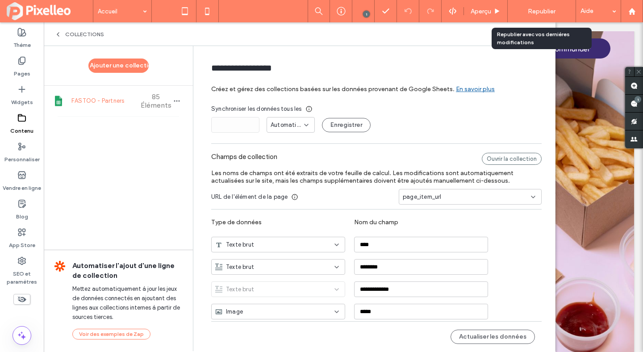
click at [536, 10] on span "Republier" at bounding box center [542, 12] width 28 height 8
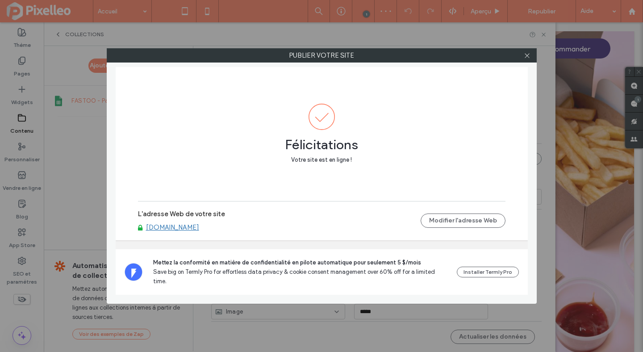
click at [174, 231] on link "[DOMAIN_NAME]" at bounding box center [172, 227] width 53 height 8
click at [529, 56] on icon at bounding box center [527, 55] width 7 height 7
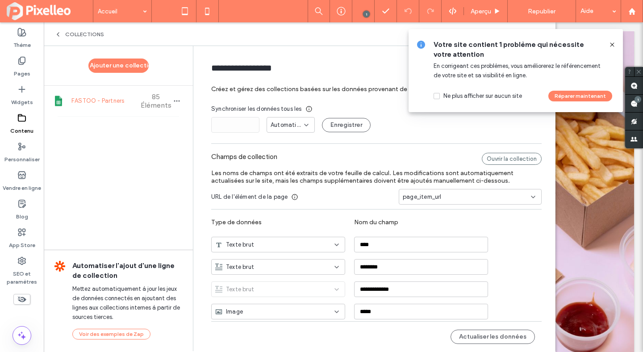
click at [280, 127] on span "Automatique" at bounding box center [287, 125] width 33 height 9
click at [277, 157] on span "jours" at bounding box center [272, 156] width 13 height 9
click at [613, 45] on icon at bounding box center [612, 44] width 7 height 7
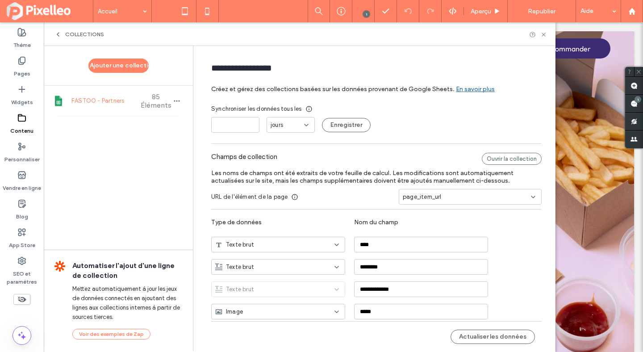
click at [323, 100] on form "**********" at bounding box center [376, 348] width 357 height 588
click at [229, 127] on input "*" at bounding box center [235, 125] width 48 height 16
click at [234, 127] on input "*" at bounding box center [235, 125] width 48 height 16
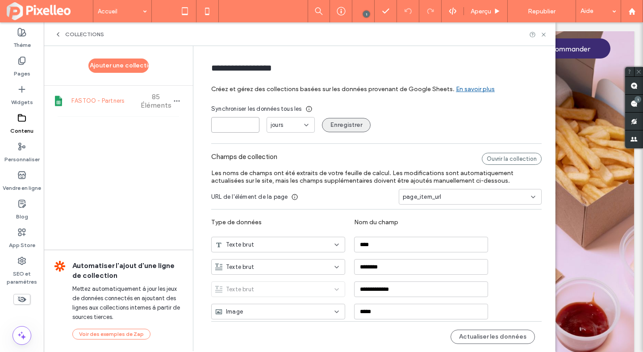
type input "**"
click at [337, 126] on button "Enregistrer" at bounding box center [346, 125] width 49 height 14
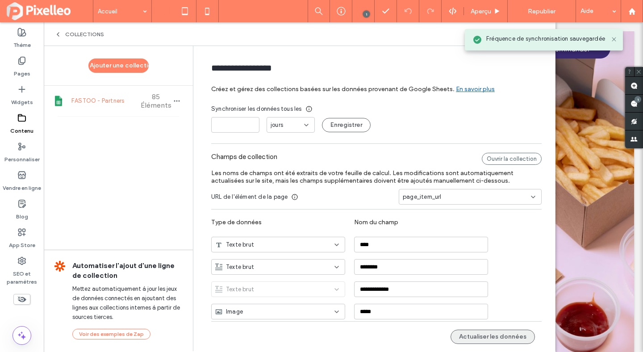
click at [474, 334] on button "Actualiser les données" at bounding box center [493, 337] width 84 height 14
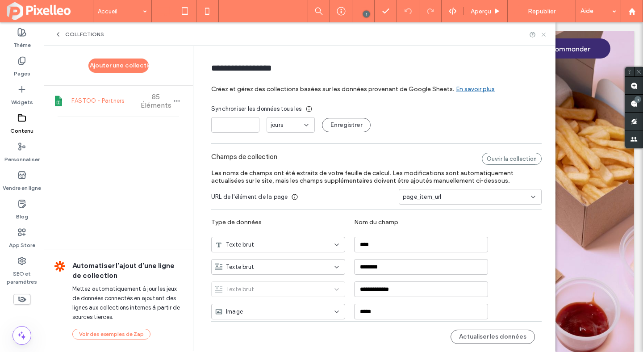
click at [541, 34] on icon at bounding box center [543, 34] width 7 height 7
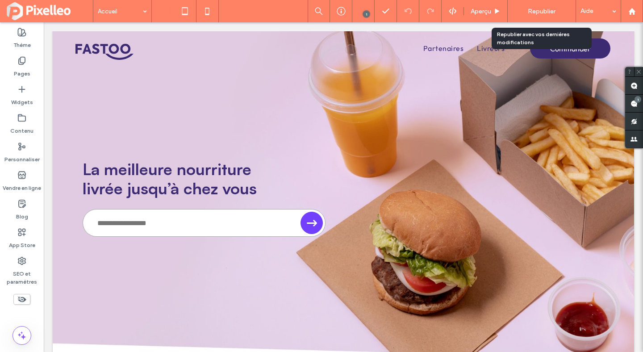
click at [541, 8] on span "Republier" at bounding box center [542, 12] width 28 height 8
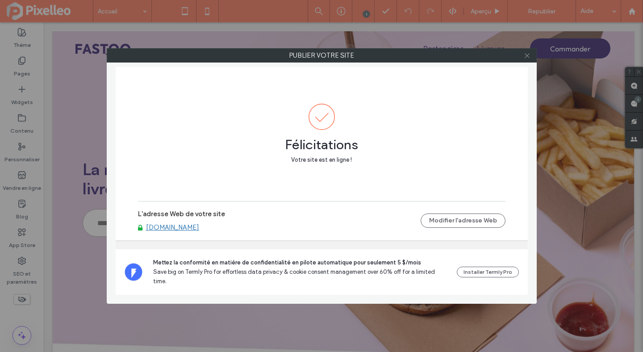
click at [526, 56] on use at bounding box center [527, 55] width 4 height 4
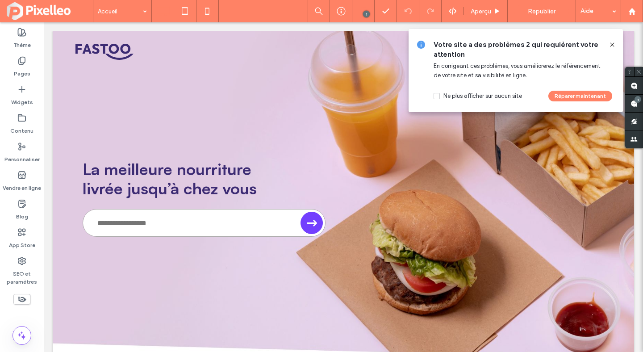
click at [610, 45] on icon at bounding box center [612, 44] width 7 height 7
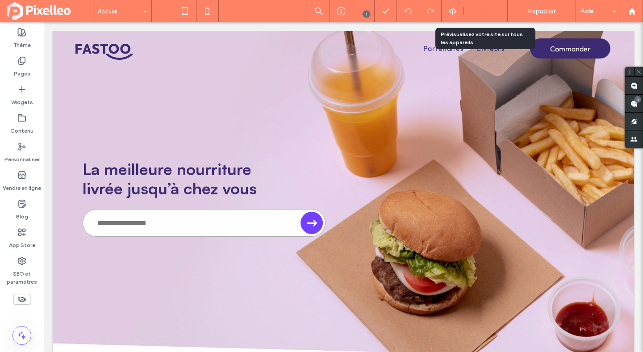
click at [474, 13] on span "Aperçu" at bounding box center [481, 12] width 21 height 8
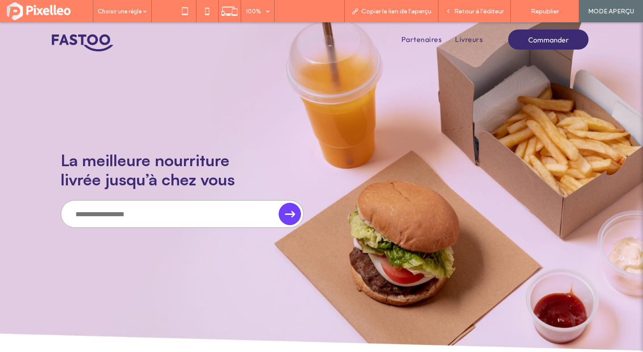
click at [83, 45] on img at bounding box center [83, 42] width 62 height 17
click at [485, 12] on span "Retour à l'éditeur" at bounding box center [479, 12] width 50 height 8
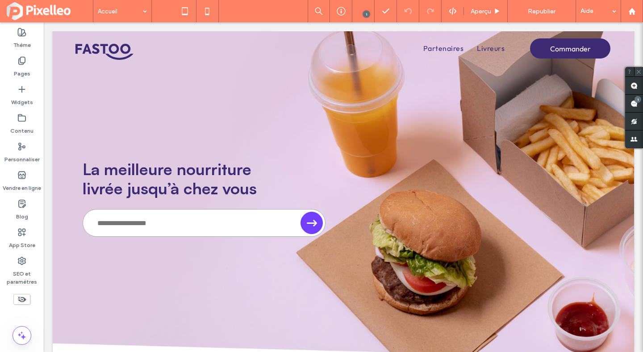
click at [637, 69] on icon at bounding box center [639, 72] width 6 height 6
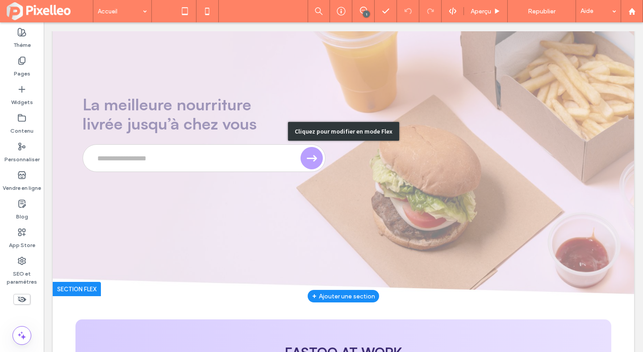
scroll to position [88, 0]
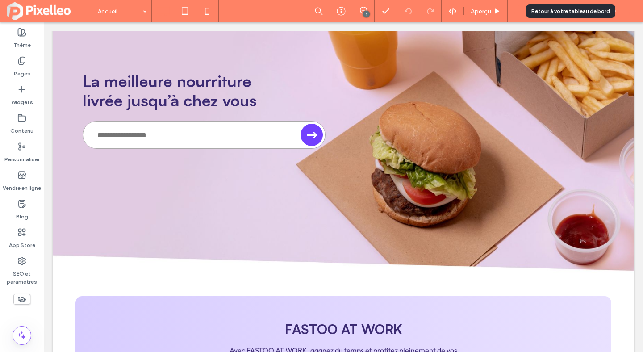
click at [629, 18] on div at bounding box center [632, 11] width 22 height 22
